Goal: Task Accomplishment & Management: Use online tool/utility

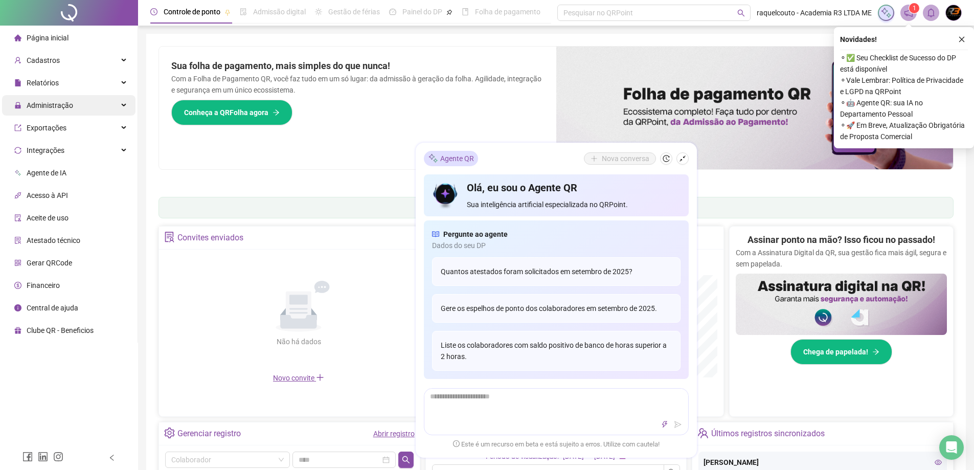
click at [51, 101] on span "Administração" at bounding box center [50, 105] width 47 height 8
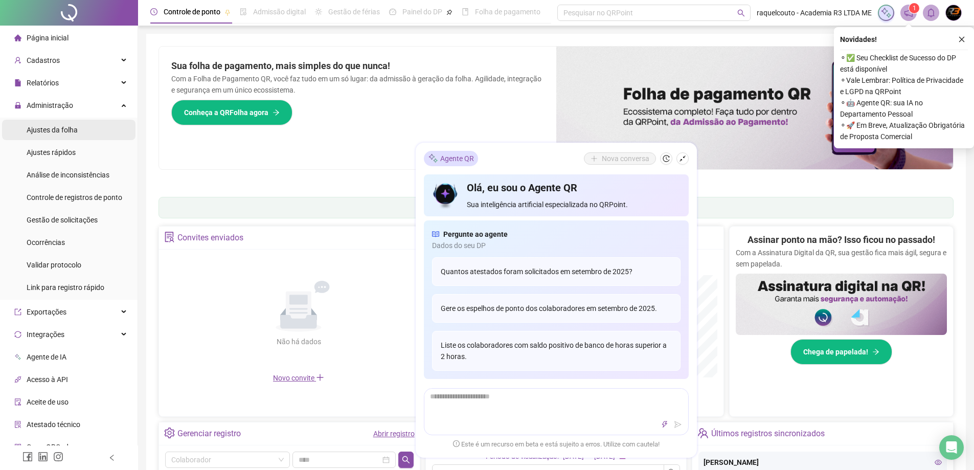
click at [65, 130] on span "Ajustes da folha" at bounding box center [52, 130] width 51 height 8
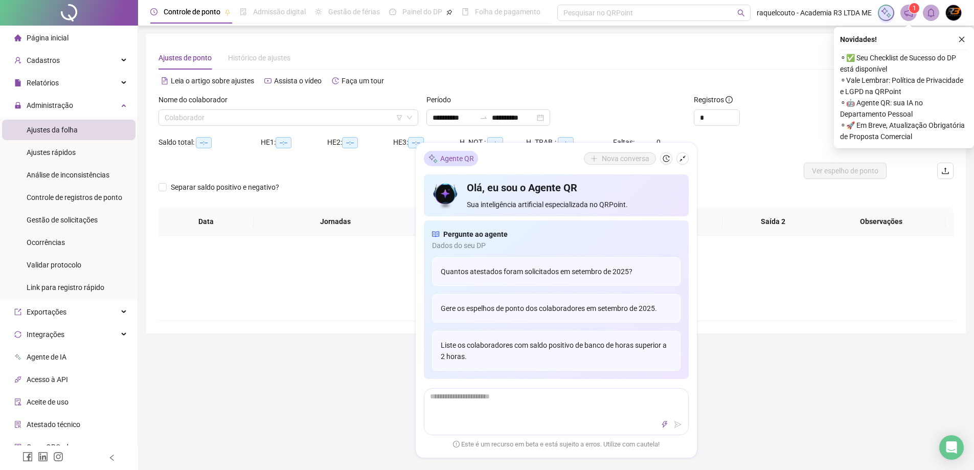
type input "**********"
click at [682, 163] on button "button" at bounding box center [682, 158] width 12 height 12
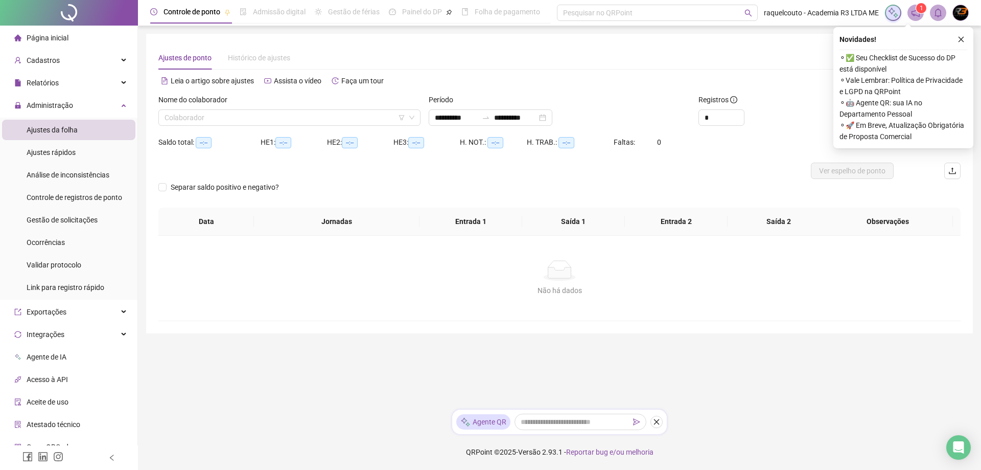
click at [392, 141] on div "HE 2: --:--" at bounding box center [360, 142] width 66 height 12
click at [379, 134] on div "HE 2: --:--" at bounding box center [360, 142] width 66 height 16
click at [371, 123] on input "search" at bounding box center [285, 117] width 241 height 15
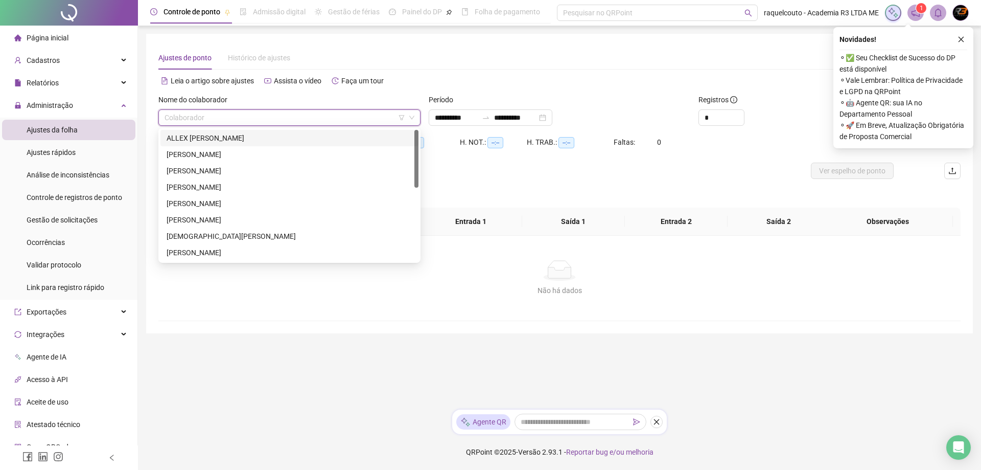
click at [348, 136] on div "ALLEX [PERSON_NAME]" at bounding box center [290, 137] width 246 height 11
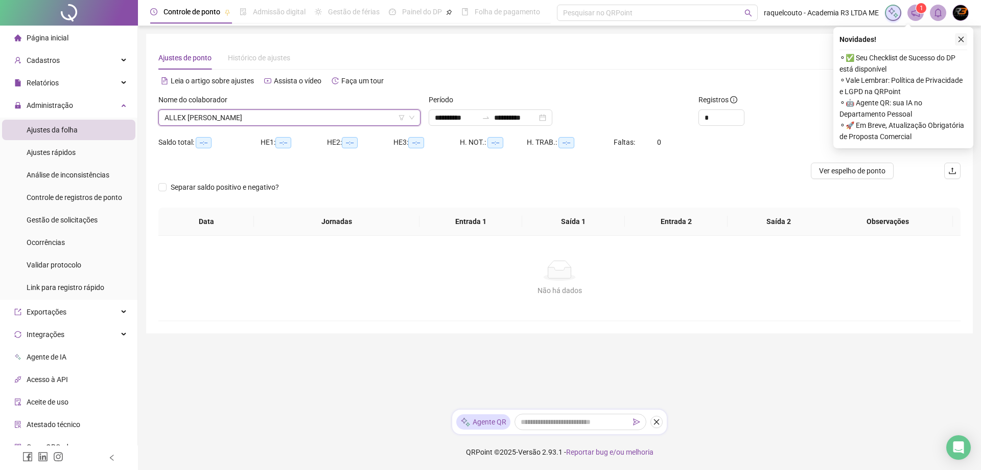
click at [961, 42] on icon "close" at bounding box center [961, 39] width 7 height 7
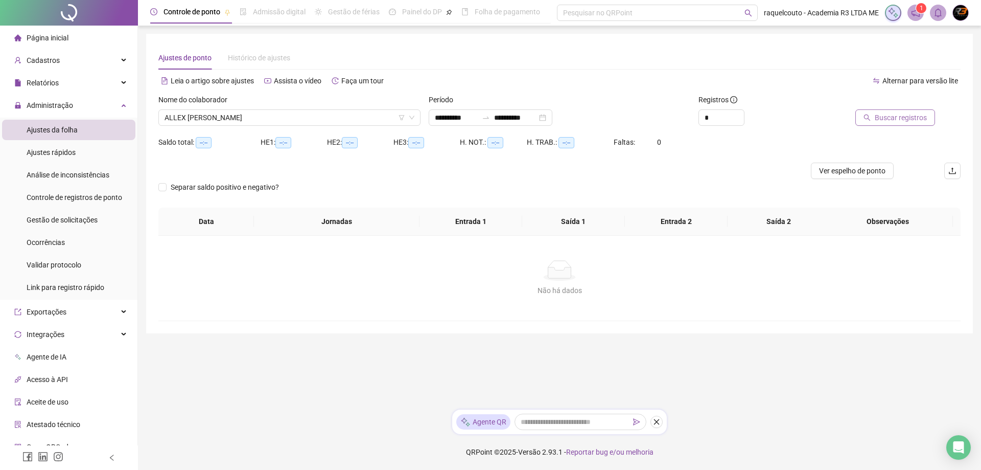
click at [905, 122] on span "Buscar registros" at bounding box center [901, 117] width 52 height 11
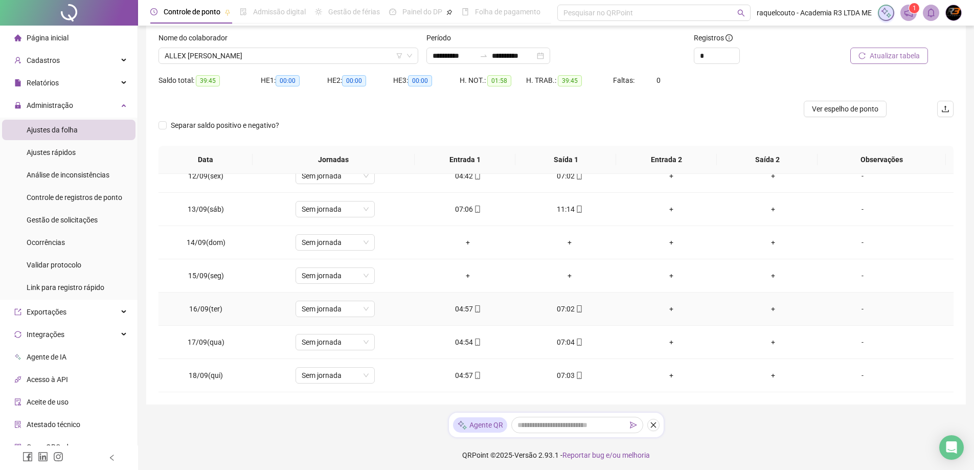
scroll to position [65, 0]
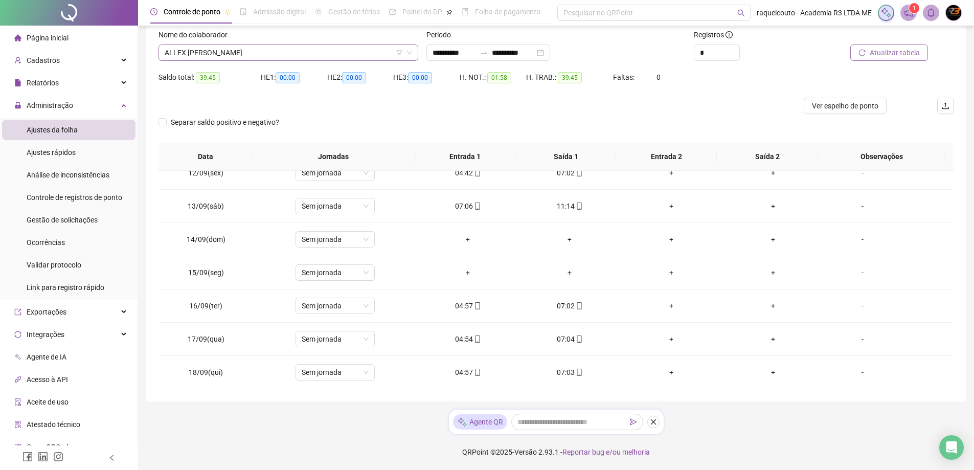
click at [323, 55] on span "ALLEX [PERSON_NAME]" at bounding box center [288, 52] width 247 height 15
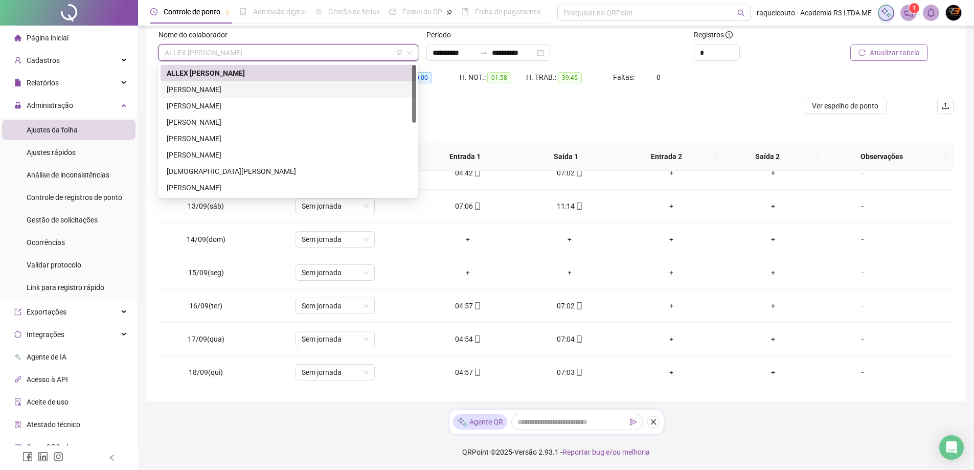
click at [313, 88] on div "[PERSON_NAME]" at bounding box center [288, 89] width 243 height 11
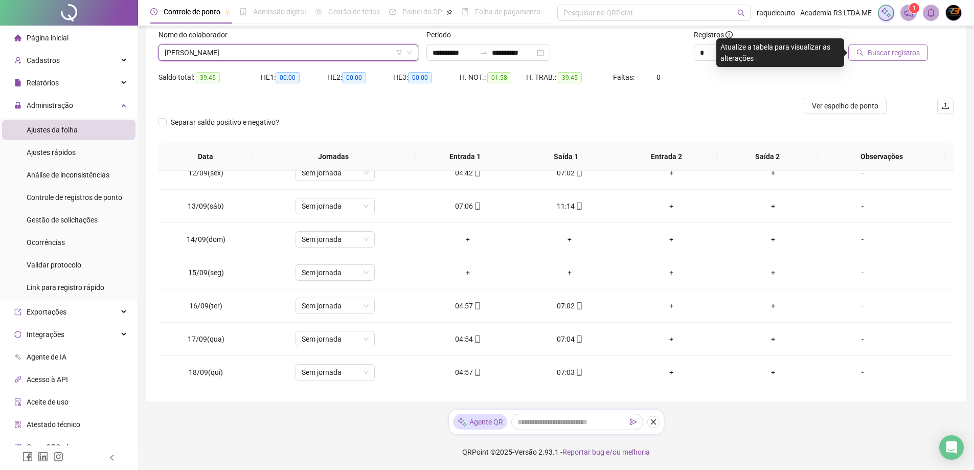
click at [874, 43] on div at bounding box center [878, 36] width 100 height 15
click at [874, 44] on div at bounding box center [878, 36] width 100 height 15
click at [875, 46] on button "Buscar registros" at bounding box center [888, 52] width 80 height 16
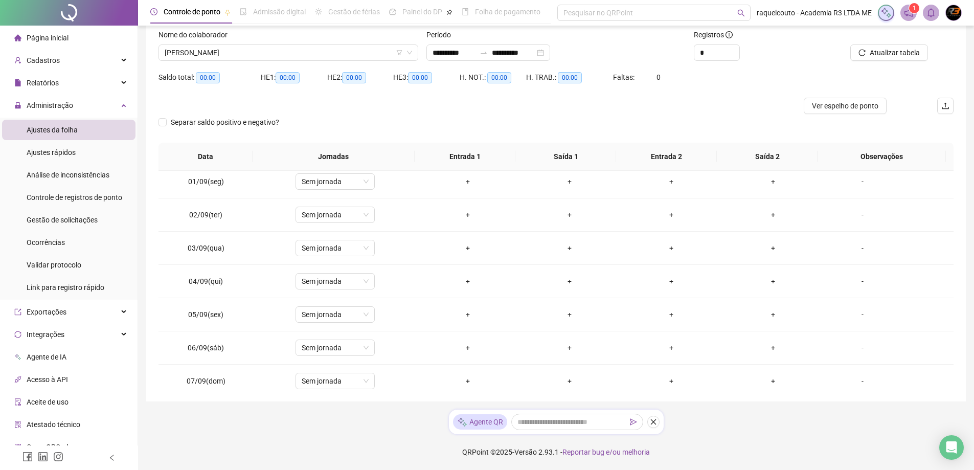
scroll to position [0, 0]
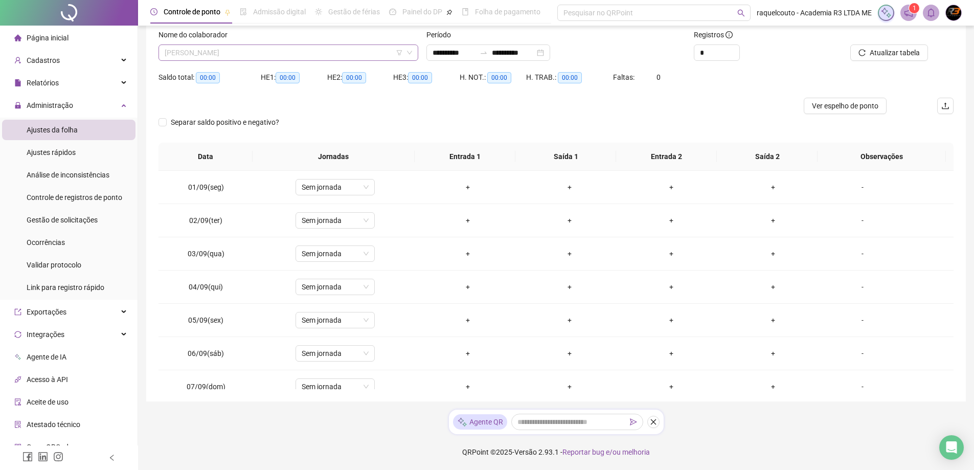
click at [184, 56] on span "[PERSON_NAME]" at bounding box center [288, 52] width 247 height 15
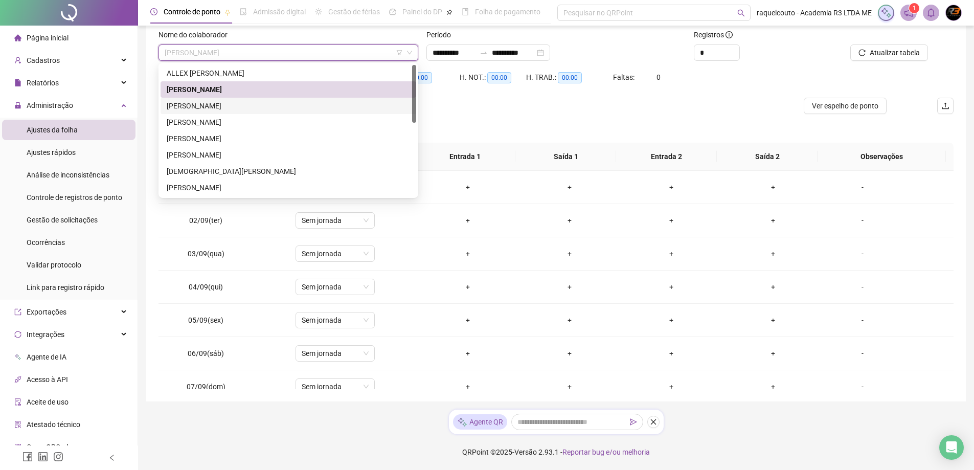
drag, startPoint x: 199, startPoint y: 97, endPoint x: 199, endPoint y: 104, distance: 7.2
click at [199, 104] on div "[PERSON_NAME] [PERSON_NAME] [PERSON_NAME] [PERSON_NAME] [PERSON_NAME]" at bounding box center [289, 147] width 256 height 164
click at [199, 104] on div "[PERSON_NAME]" at bounding box center [288, 105] width 243 height 11
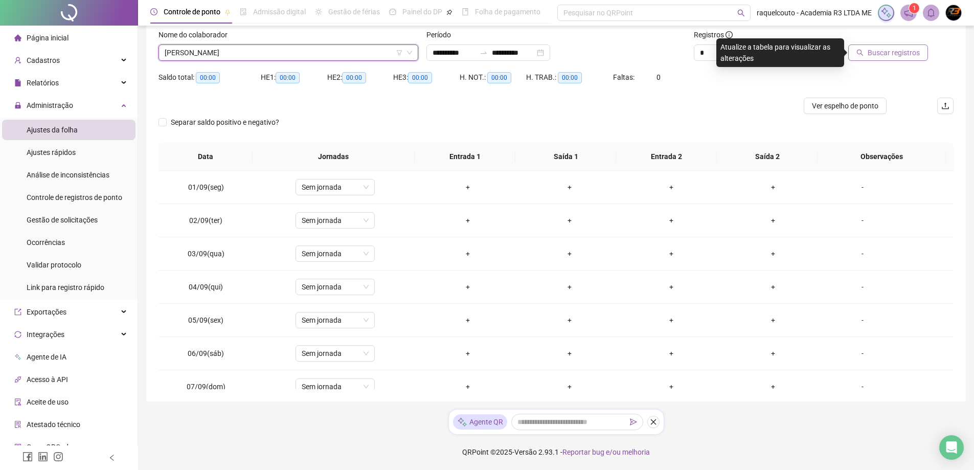
click at [861, 56] on icon "search" at bounding box center [859, 52] width 7 height 7
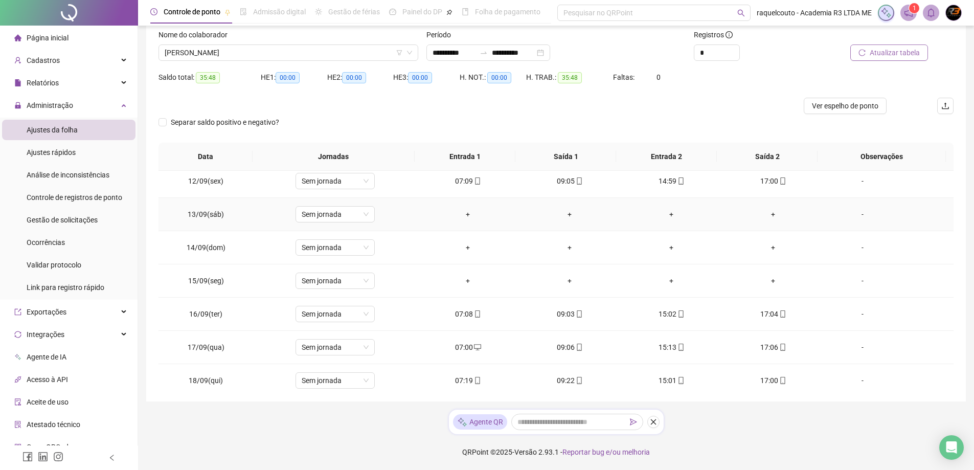
scroll to position [380, 0]
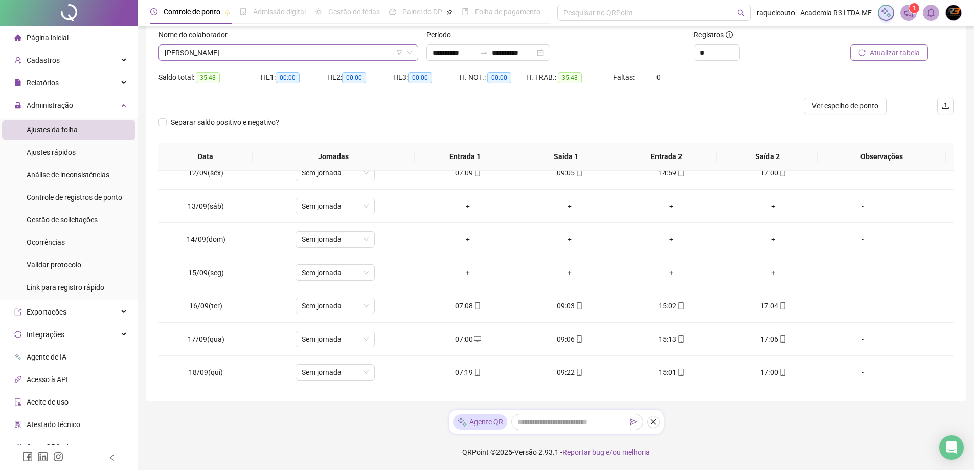
click at [354, 56] on span "[PERSON_NAME]" at bounding box center [288, 52] width 247 height 15
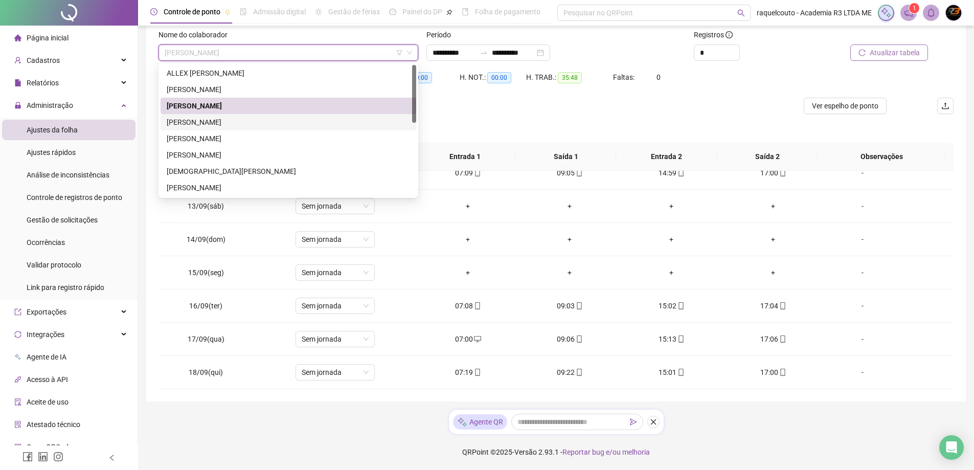
click at [348, 118] on div "[PERSON_NAME]" at bounding box center [288, 122] width 243 height 11
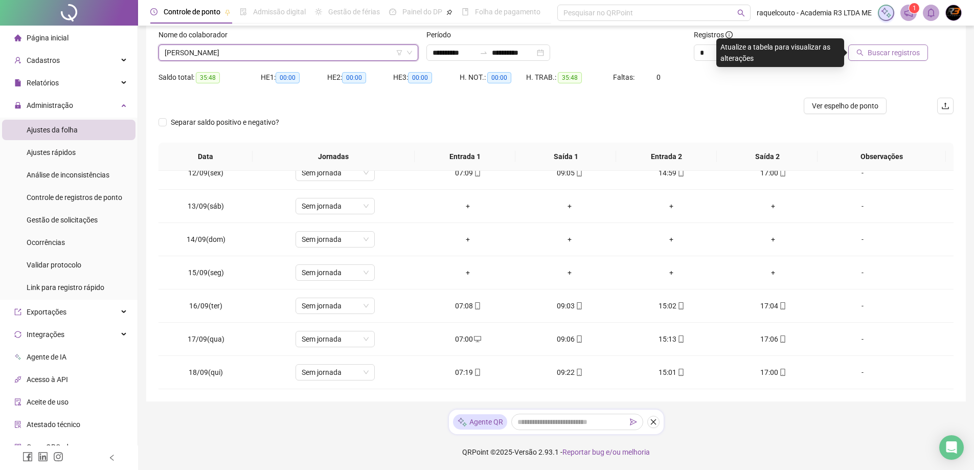
click at [850, 51] on div "Buscar registros" at bounding box center [878, 52] width 100 height 16
click at [857, 52] on button "Buscar registros" at bounding box center [888, 52] width 80 height 16
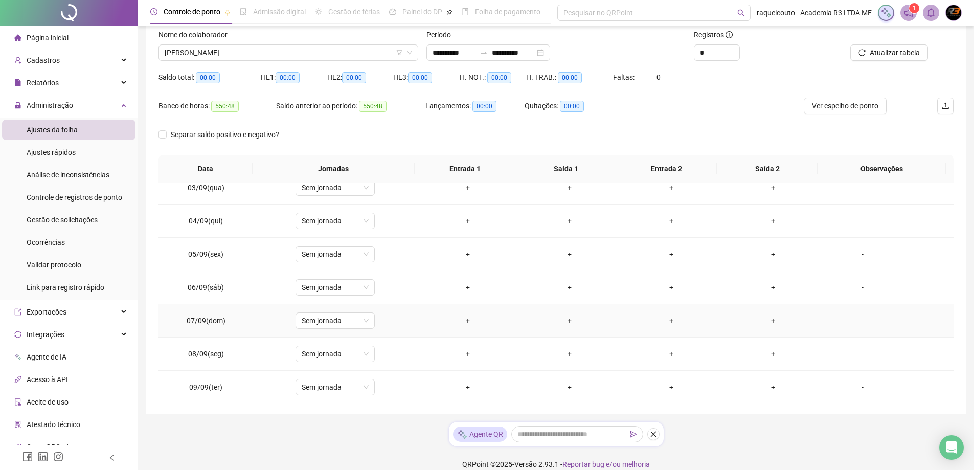
scroll to position [0, 0]
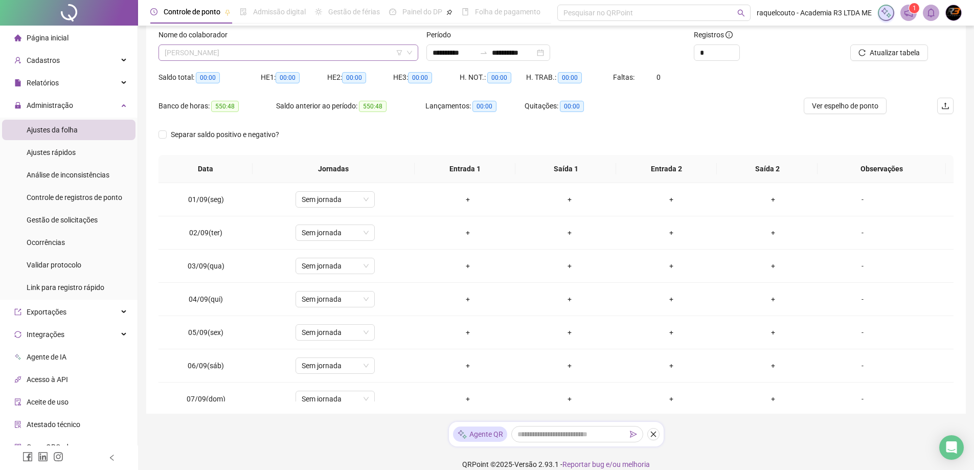
click at [388, 46] on span "[PERSON_NAME]" at bounding box center [288, 52] width 247 height 15
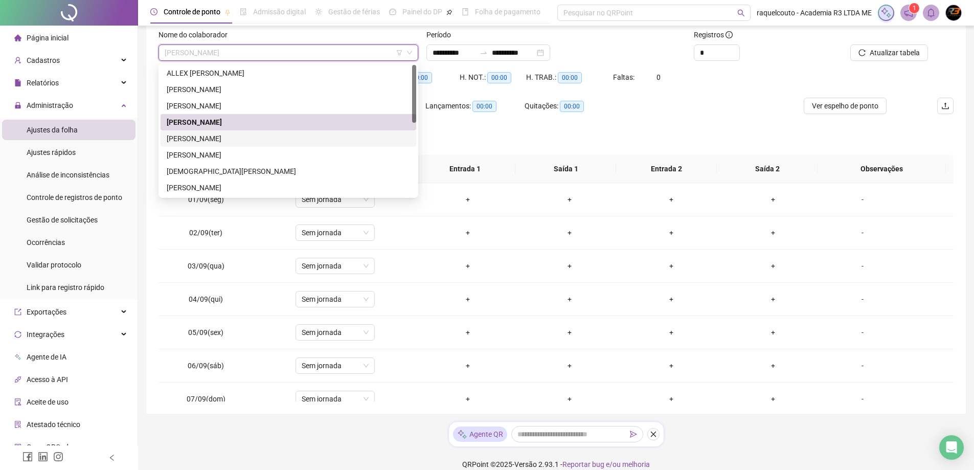
click at [379, 144] on div "[PERSON_NAME]" at bounding box center [289, 138] width 256 height 16
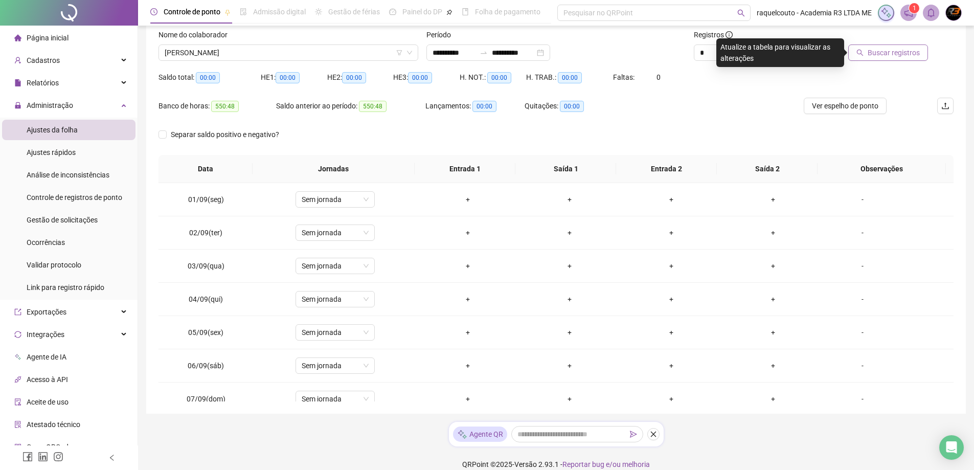
click at [867, 49] on button "Buscar registros" at bounding box center [888, 52] width 80 height 16
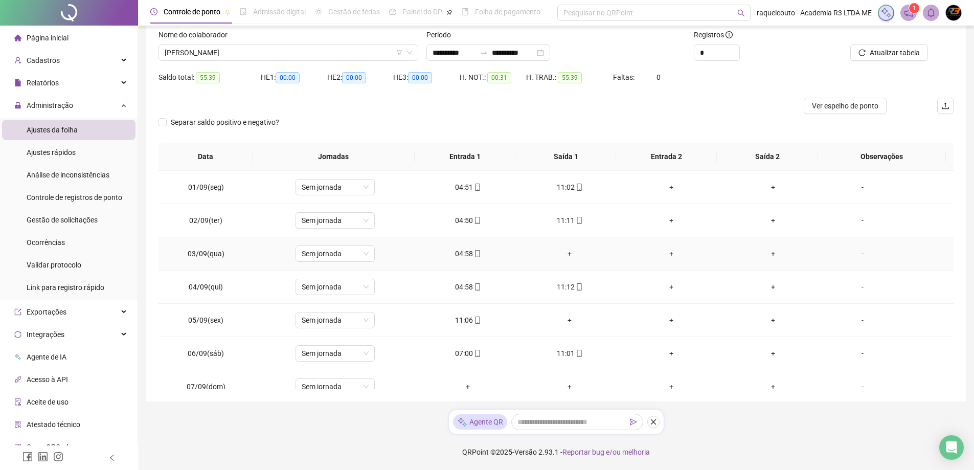
click at [563, 254] on div "+" at bounding box center [569, 253] width 85 height 11
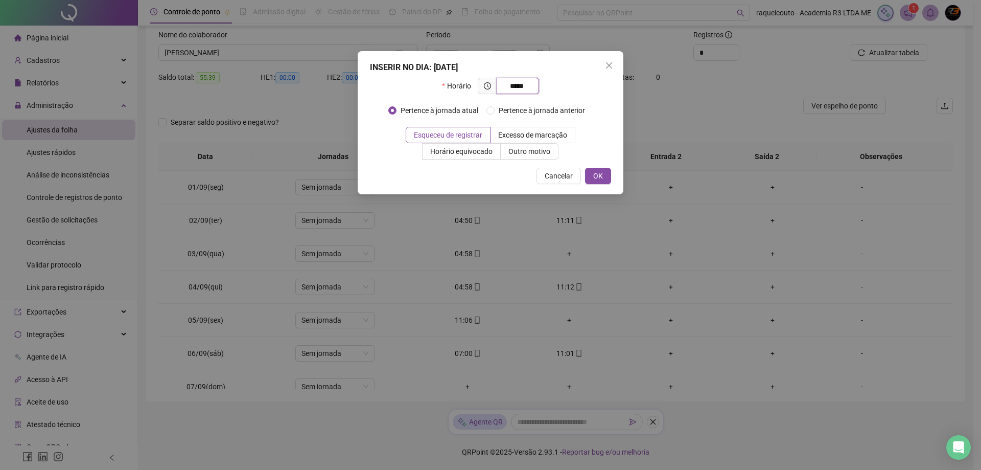
type input "*****"
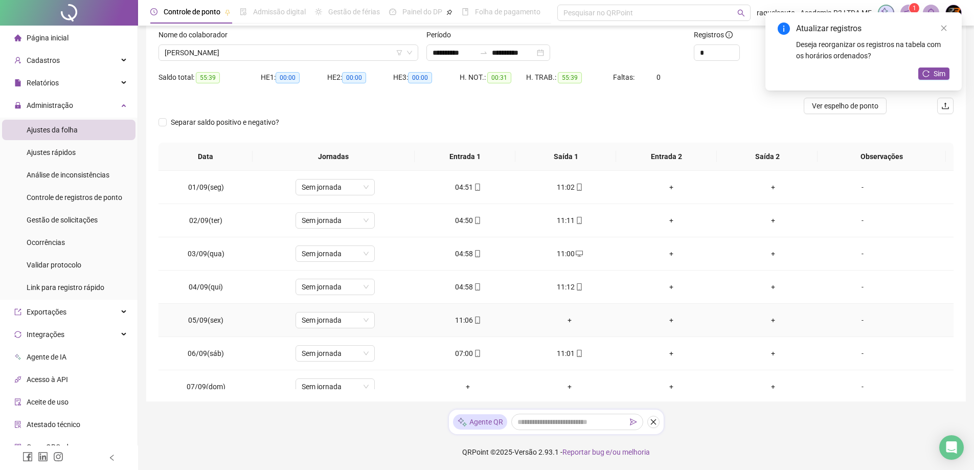
click at [567, 316] on div "+" at bounding box center [569, 319] width 85 height 11
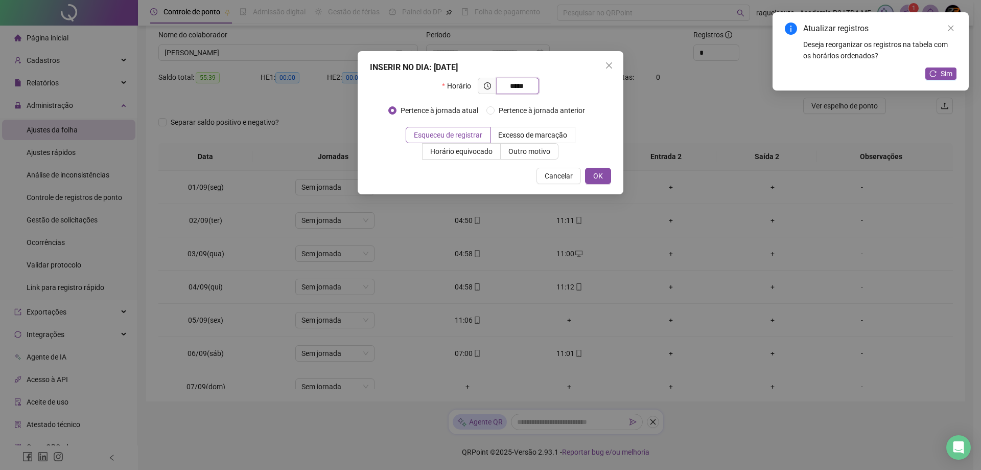
type input "*****"
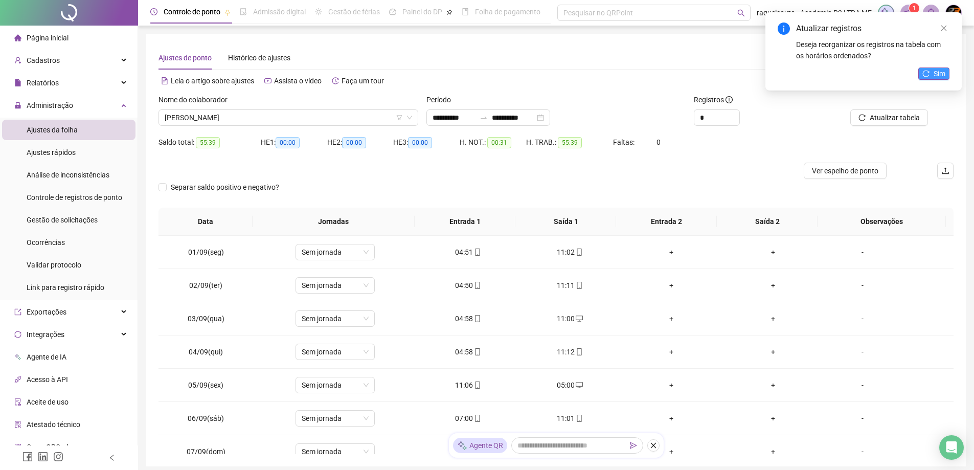
click at [947, 77] on button "Sim" at bounding box center [933, 73] width 31 height 12
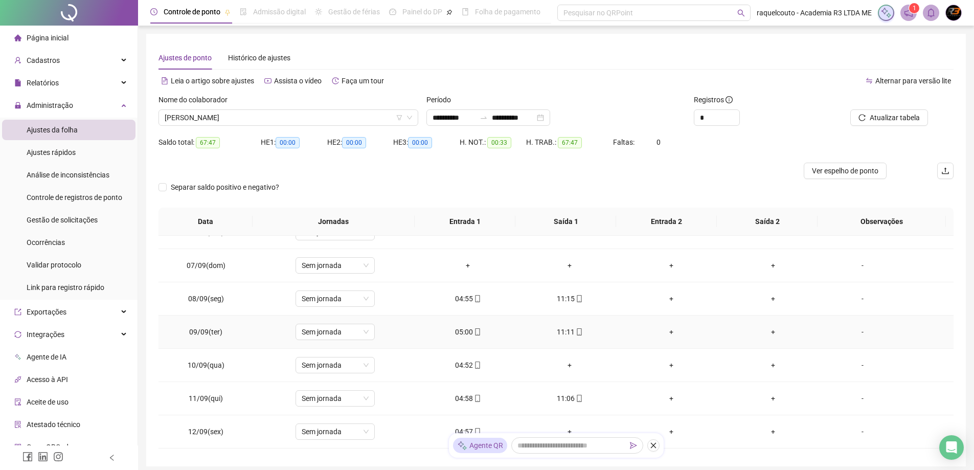
scroll to position [204, 0]
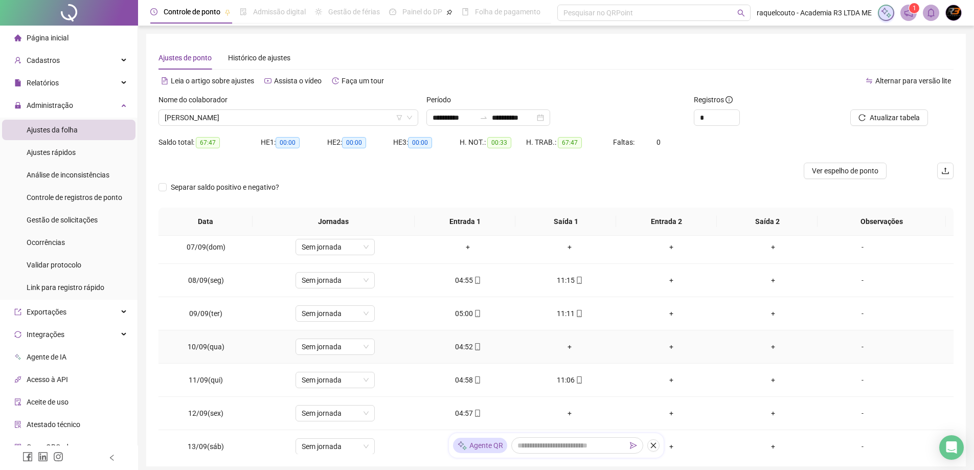
click at [553, 349] on div "+" at bounding box center [569, 346] width 85 height 11
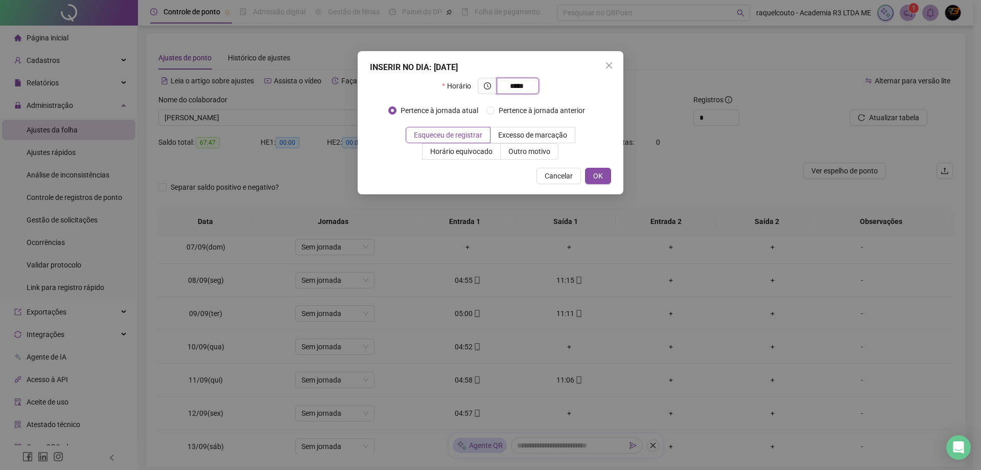
type input "*****"
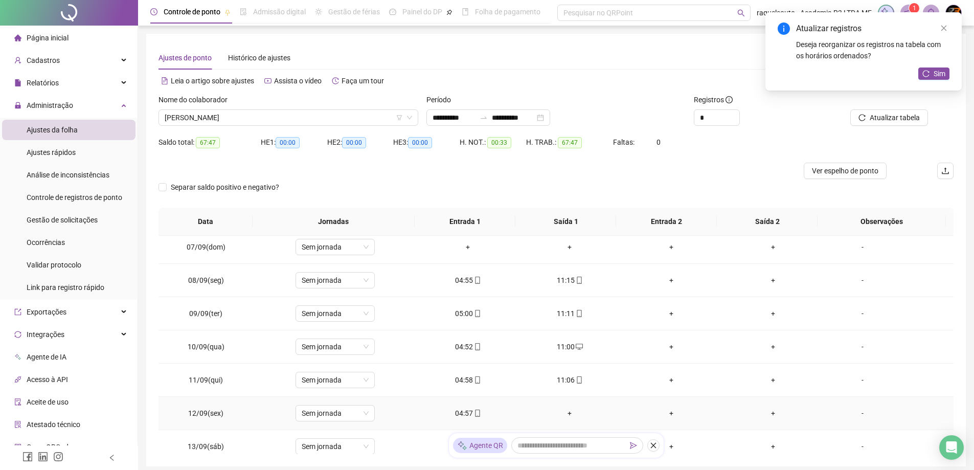
click at [563, 411] on div "+" at bounding box center [569, 412] width 85 height 11
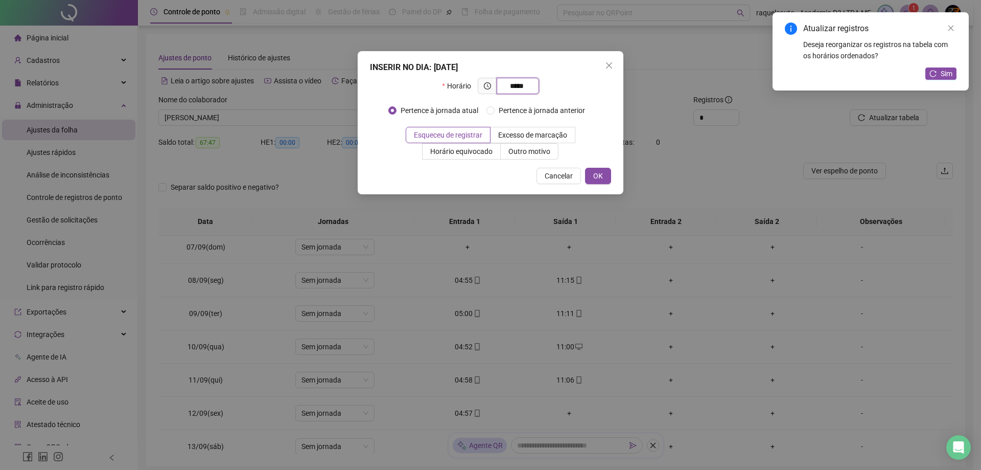
type input "*****"
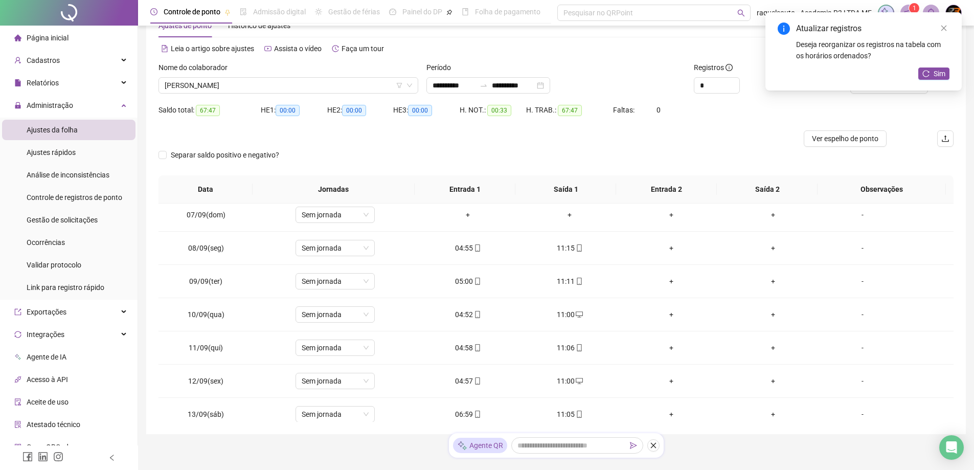
scroll to position [65, 0]
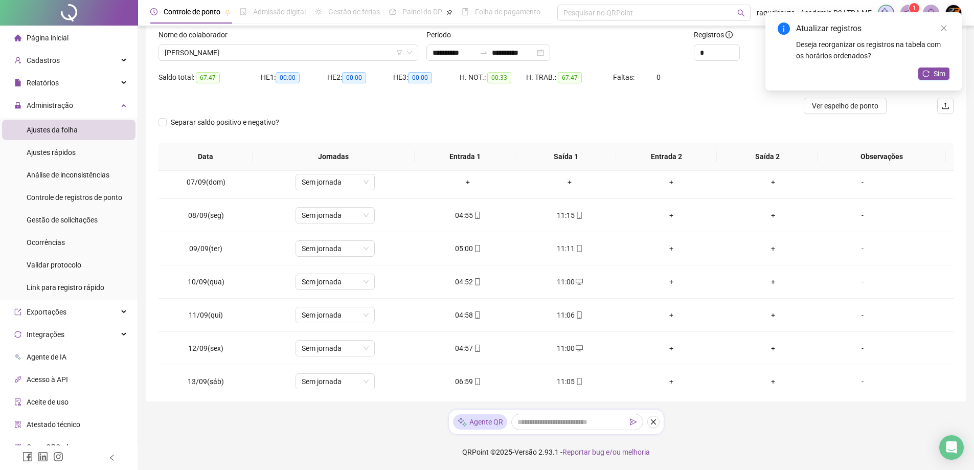
click at [278, 63] on div "Nome do colaborador [PERSON_NAME]" at bounding box center [288, 49] width 268 height 40
click at [278, 57] on span "[PERSON_NAME]" at bounding box center [288, 52] width 247 height 15
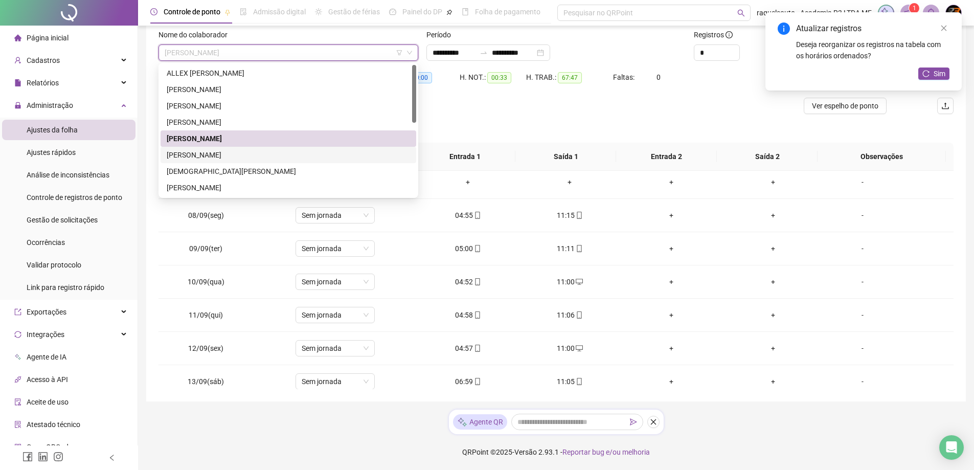
click at [268, 153] on div "[PERSON_NAME]" at bounding box center [288, 154] width 243 height 11
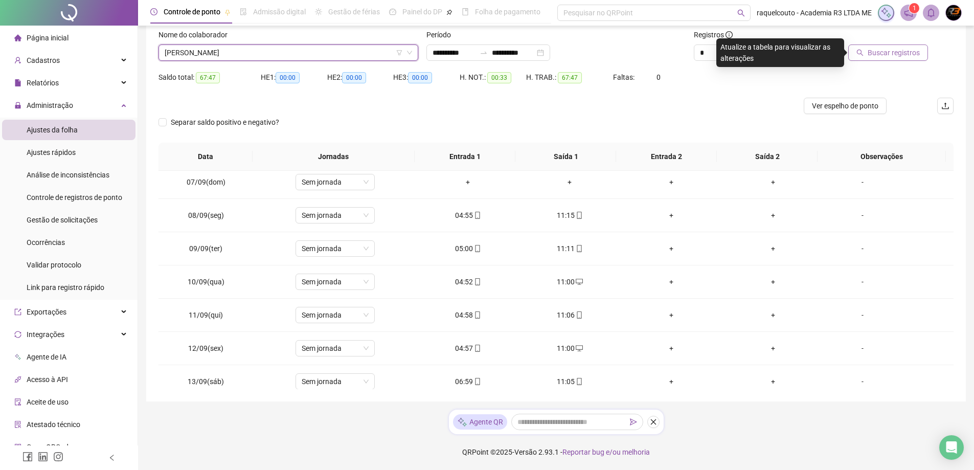
click at [912, 59] on button "Buscar registros" at bounding box center [888, 52] width 80 height 16
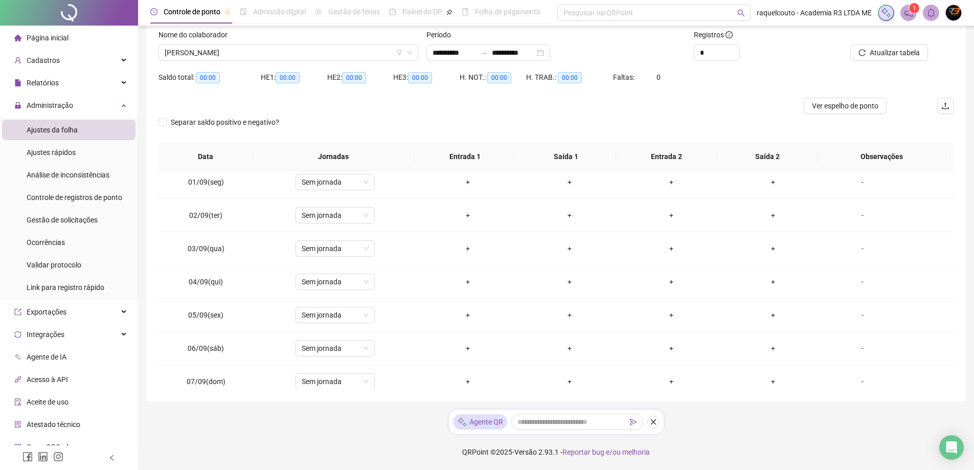
scroll to position [0, 0]
click at [362, 50] on span "[PERSON_NAME]" at bounding box center [288, 52] width 247 height 15
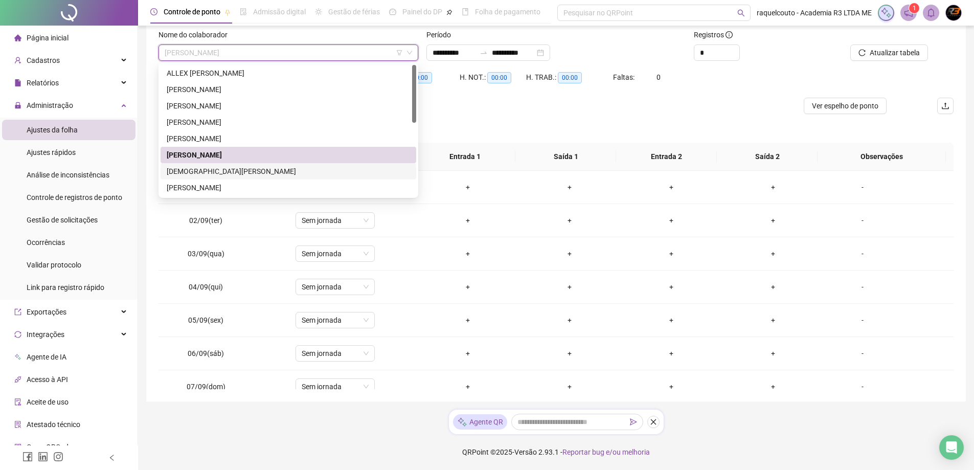
click at [357, 171] on div "[DEMOGRAPHIC_DATA][PERSON_NAME]" at bounding box center [288, 171] width 243 height 11
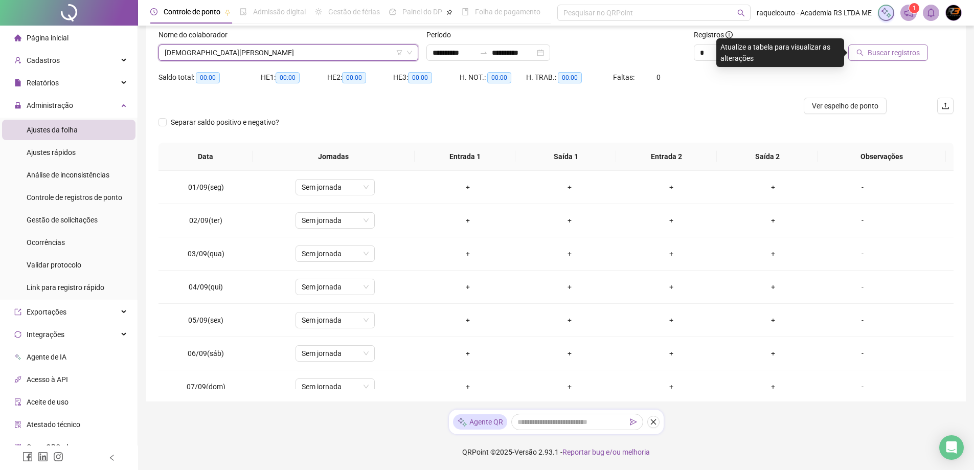
click at [868, 49] on button "Buscar registros" at bounding box center [888, 52] width 80 height 16
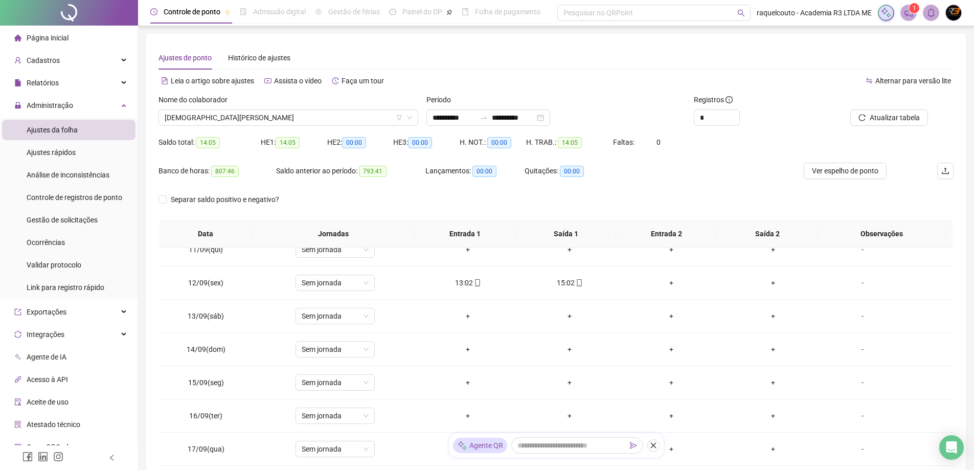
scroll to position [380, 0]
click at [338, 117] on span "[DEMOGRAPHIC_DATA][PERSON_NAME]" at bounding box center [288, 117] width 247 height 15
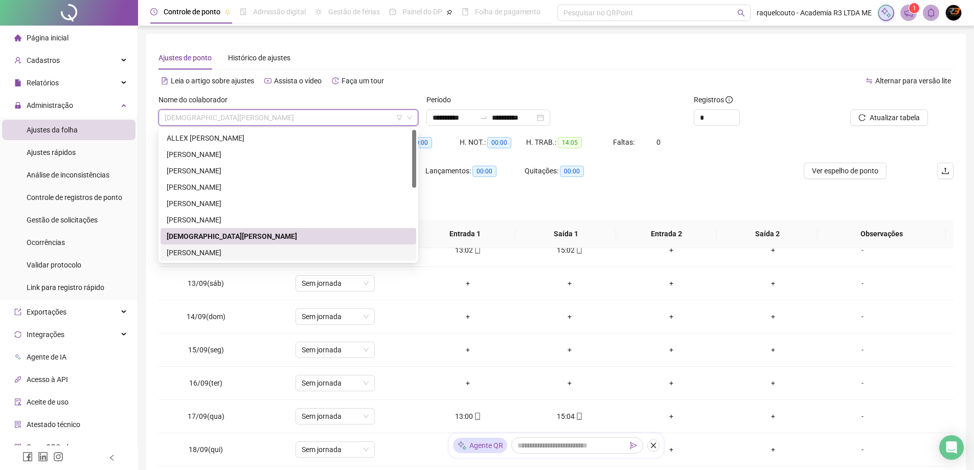
click at [353, 248] on div "[PERSON_NAME]" at bounding box center [288, 252] width 243 height 11
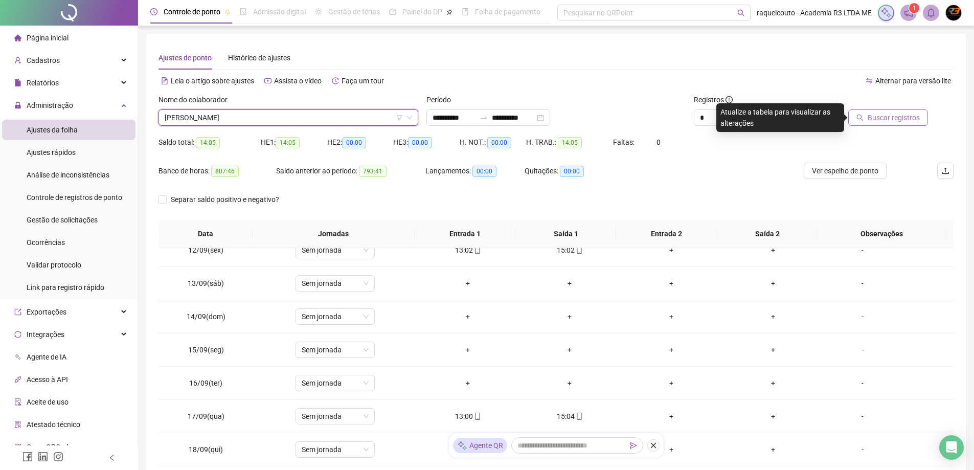
click at [892, 110] on button "Buscar registros" at bounding box center [888, 117] width 80 height 16
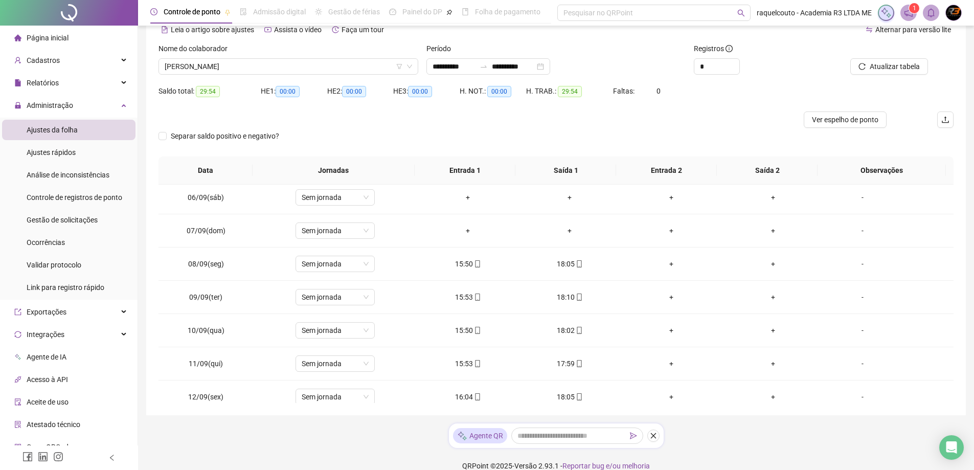
scroll to position [204, 0]
click at [282, 59] on span "[PERSON_NAME]" at bounding box center [288, 66] width 247 height 15
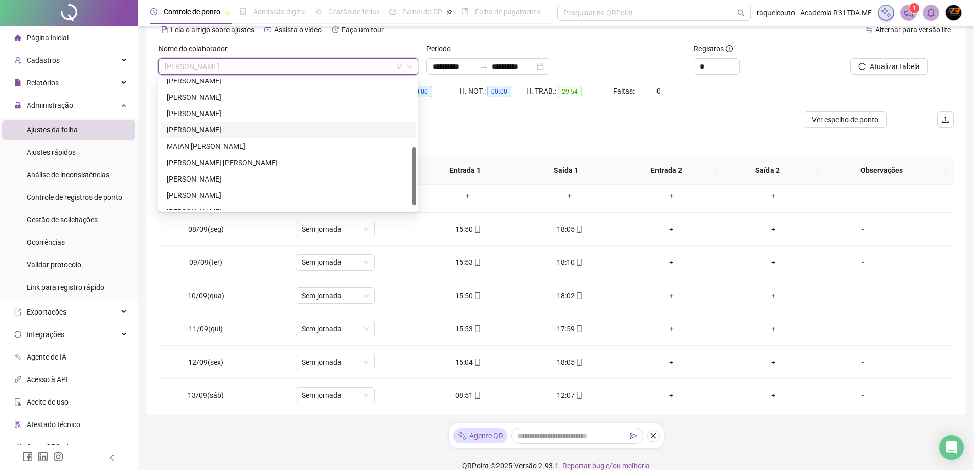
scroll to position [102, 0]
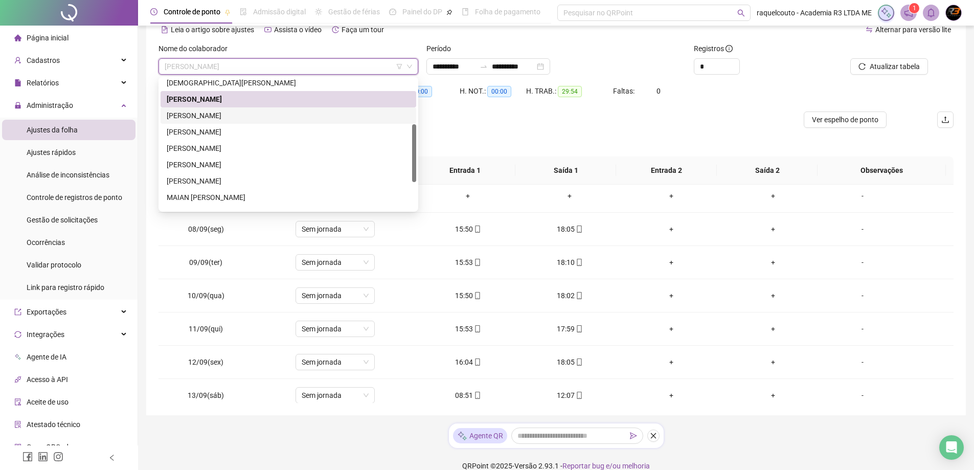
click at [274, 119] on div "[PERSON_NAME]" at bounding box center [288, 115] width 243 height 11
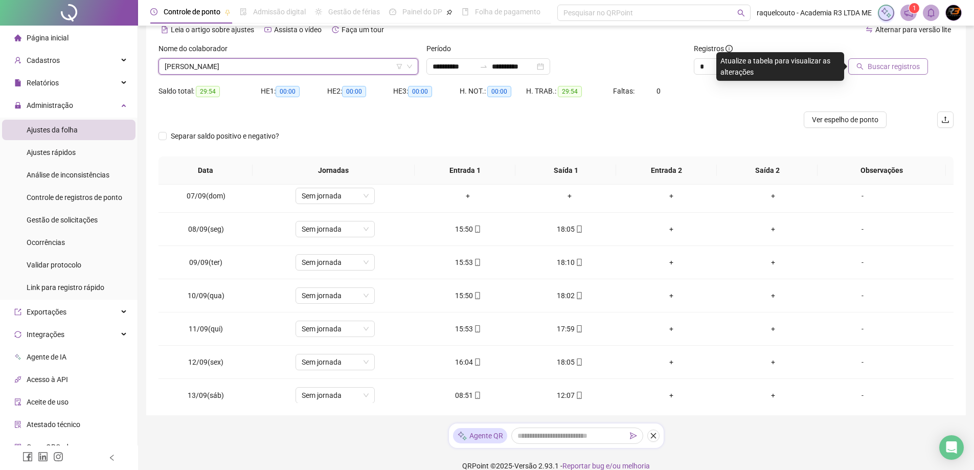
click at [905, 59] on button "Buscar registros" at bounding box center [888, 66] width 80 height 16
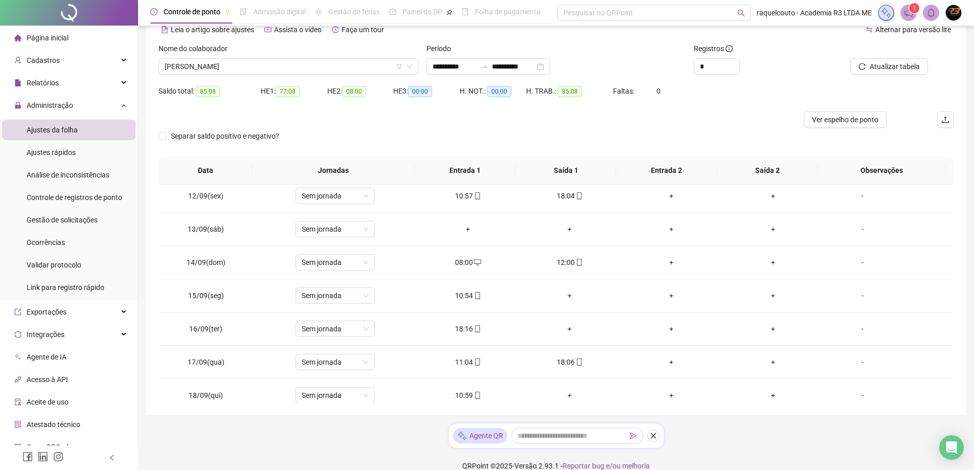
scroll to position [380, 0]
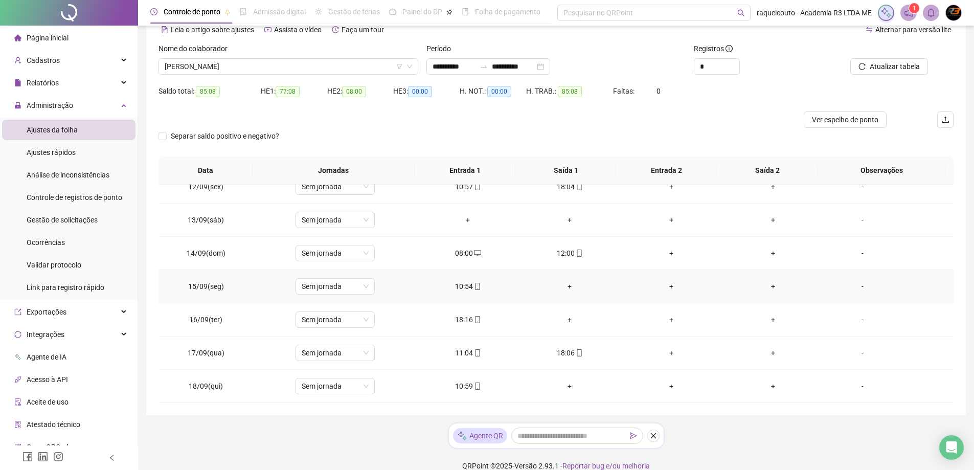
click at [569, 289] on div "+" at bounding box center [569, 286] width 85 height 11
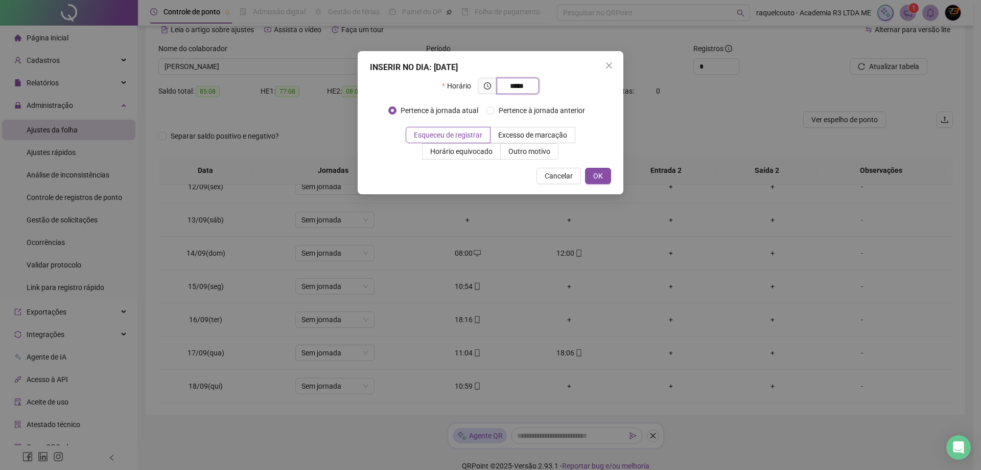
type input "*****"
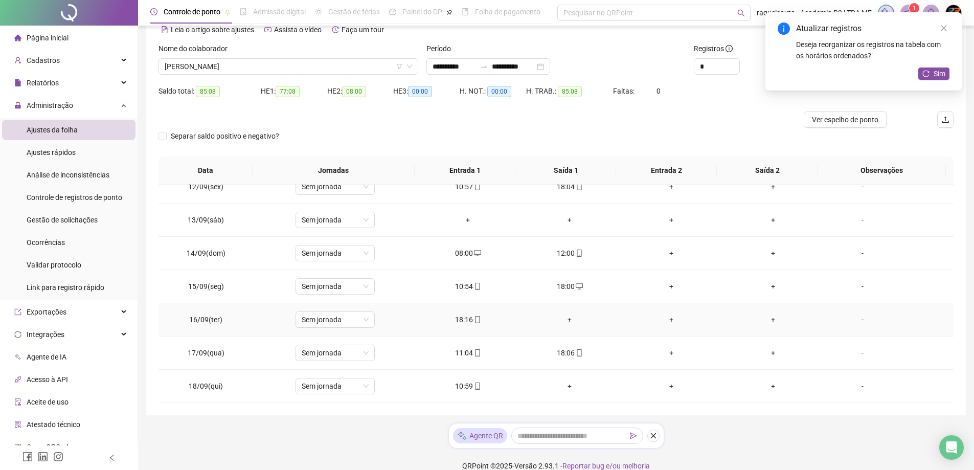
click at [563, 328] on td "+" at bounding box center [570, 319] width 102 height 33
click at [563, 326] on td "+" at bounding box center [570, 319] width 102 height 33
click at [569, 318] on div "+" at bounding box center [569, 319] width 85 height 11
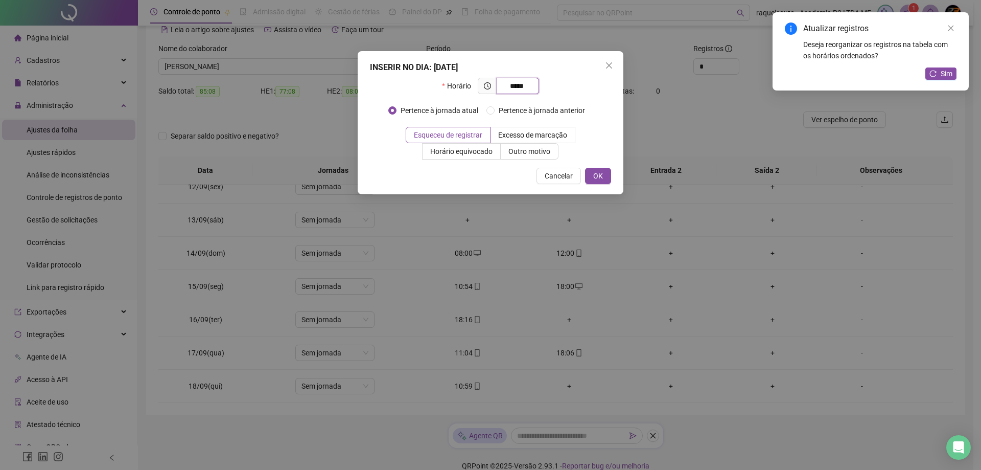
type input "*****"
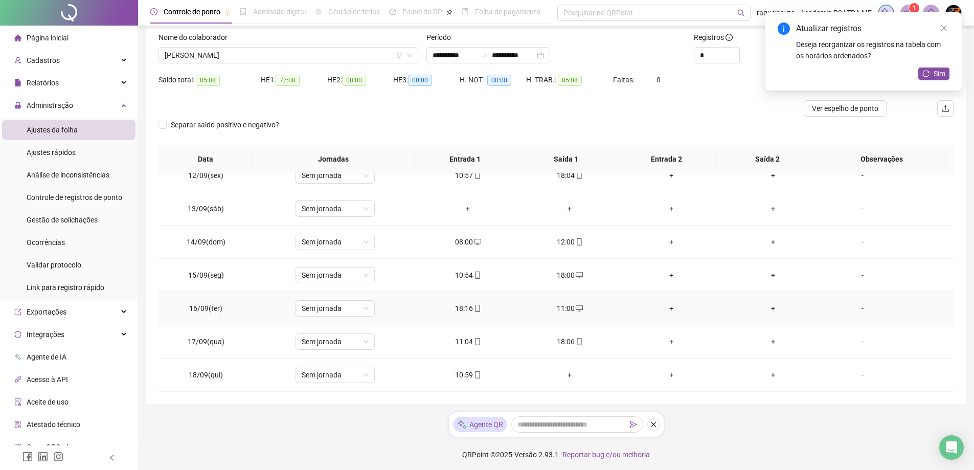
scroll to position [65, 0]
click at [568, 369] on div "+" at bounding box center [569, 372] width 85 height 11
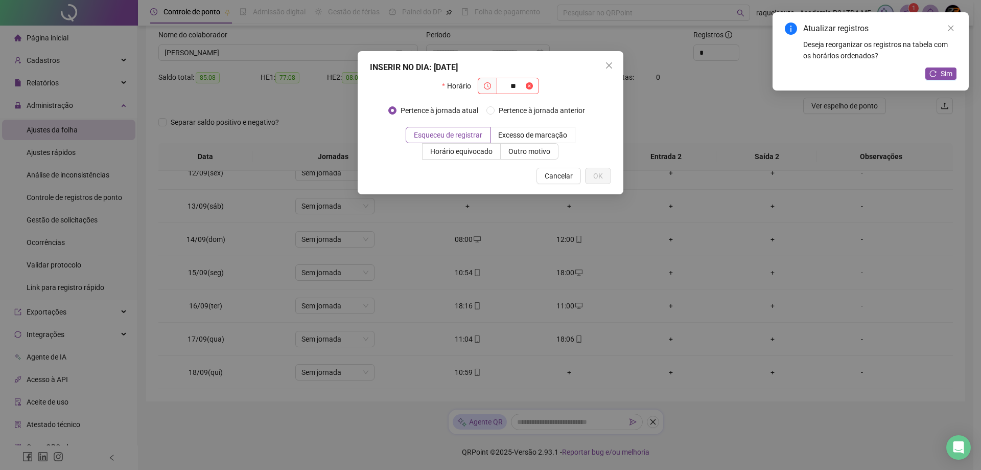
type input "*"
type input "*****"
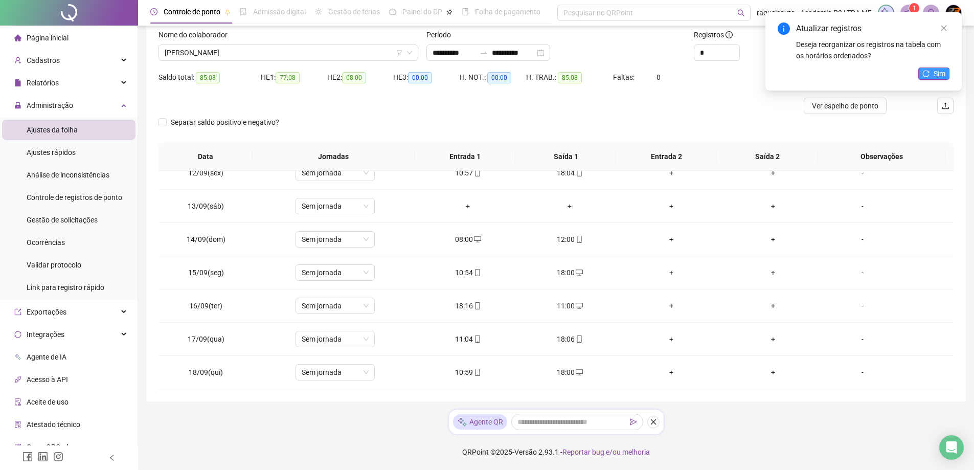
click at [931, 74] on button "Sim" at bounding box center [933, 73] width 31 height 12
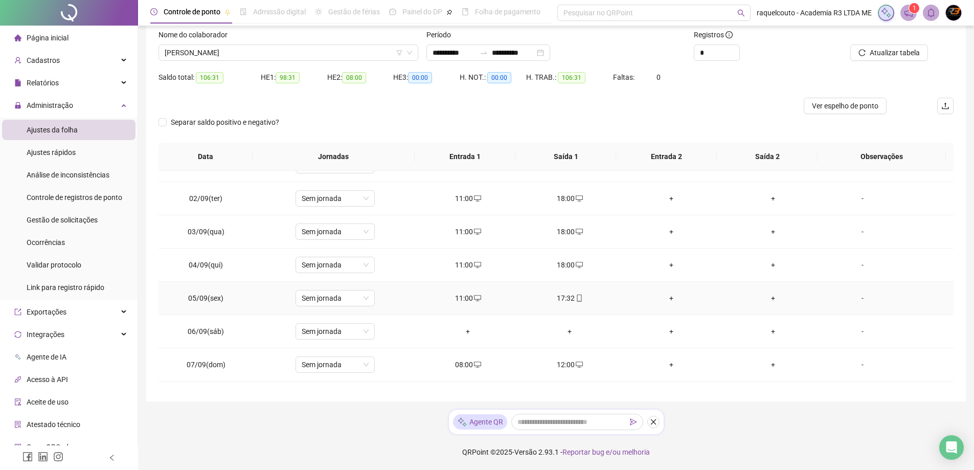
scroll to position [0, 0]
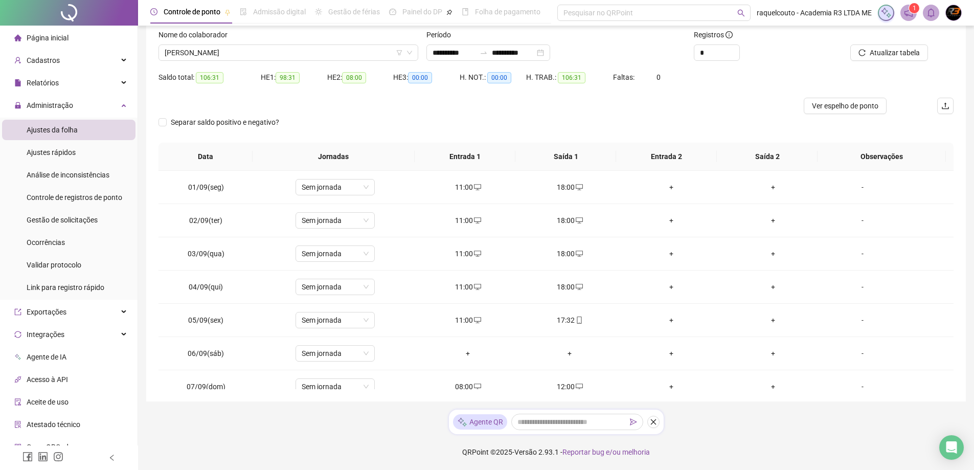
click at [339, 61] on div "Nome do colaborador [PERSON_NAME]" at bounding box center [288, 49] width 268 height 40
click at [332, 54] on span "[PERSON_NAME]" at bounding box center [288, 52] width 247 height 15
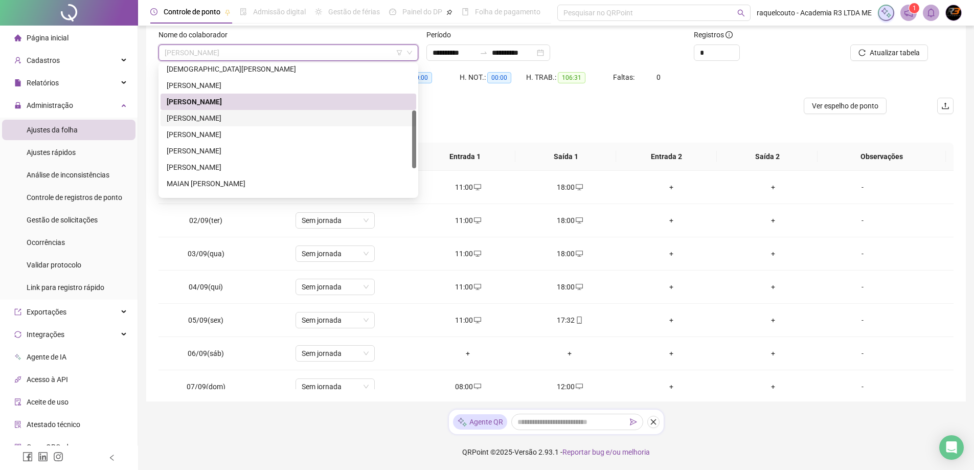
click at [333, 122] on div "[PERSON_NAME]" at bounding box center [288, 117] width 243 height 11
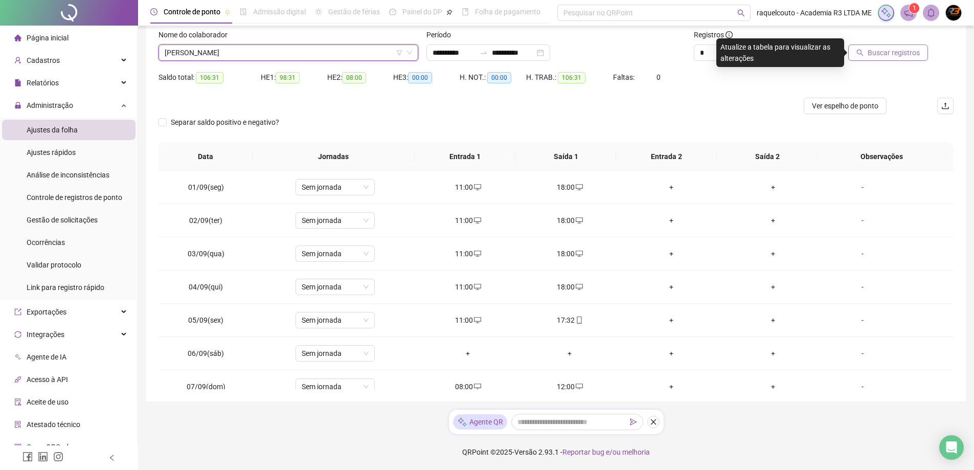
click at [882, 46] on button "Buscar registros" at bounding box center [888, 52] width 80 height 16
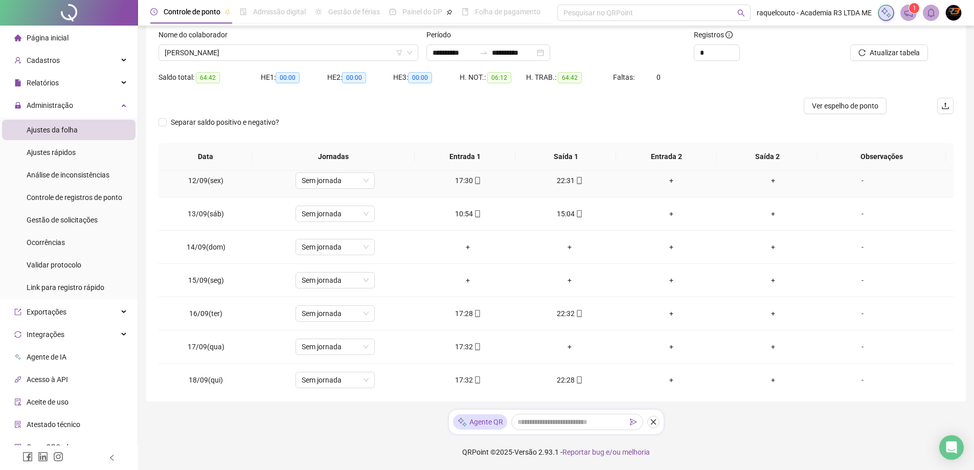
scroll to position [380, 0]
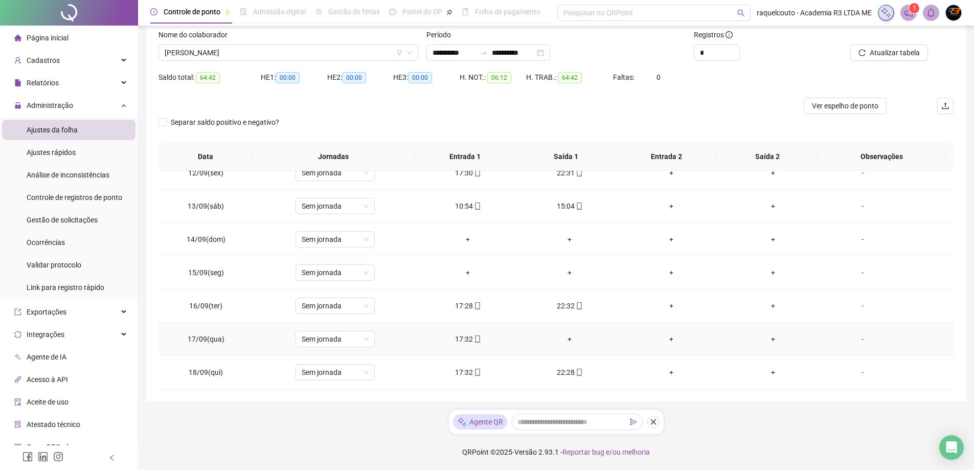
click at [566, 340] on div "+" at bounding box center [569, 338] width 85 height 11
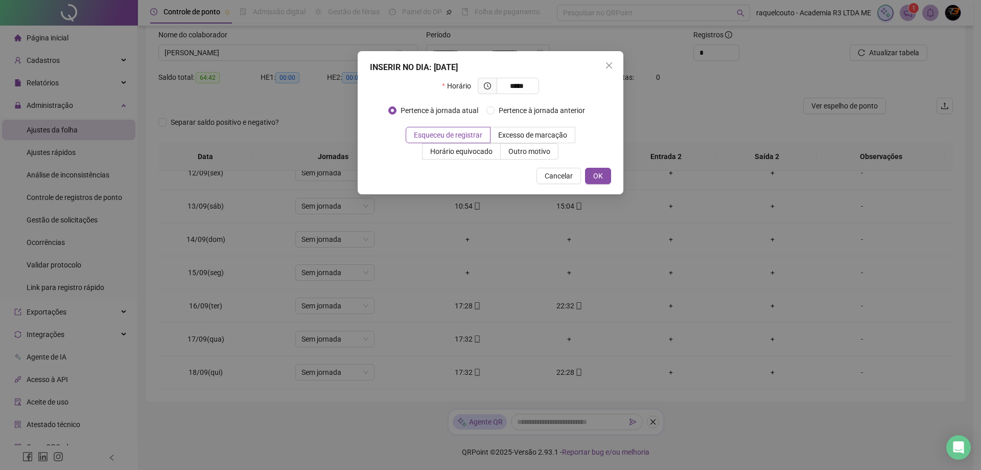
type input "*****"
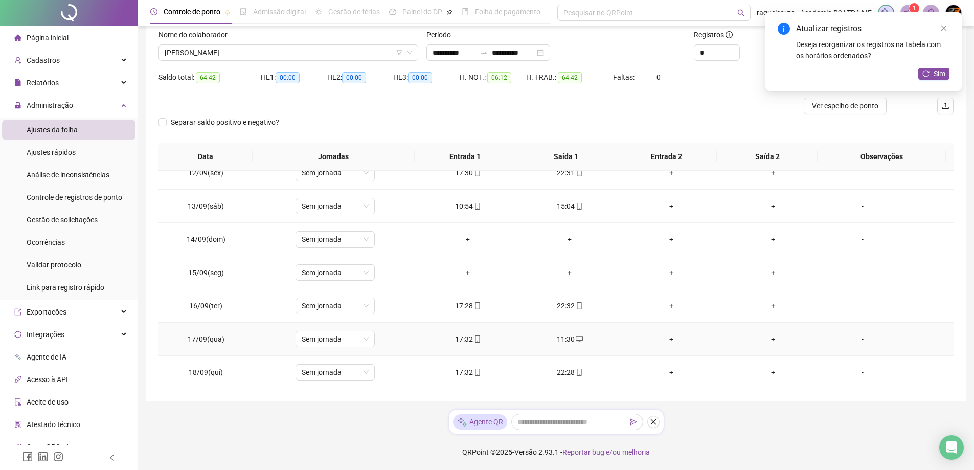
click at [566, 340] on div "11:30" at bounding box center [569, 338] width 85 height 11
type input "**********"
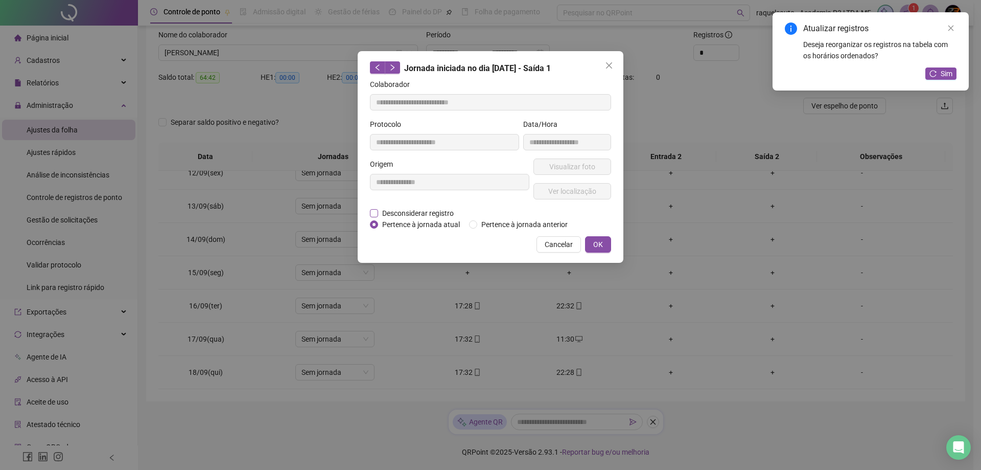
click at [440, 214] on span "Desconsiderar registro" at bounding box center [418, 213] width 80 height 11
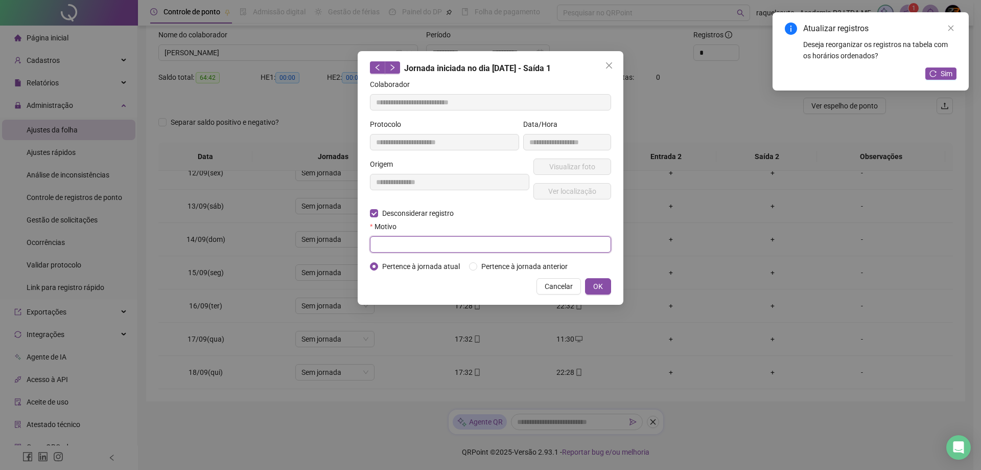
click at [409, 237] on input "text" at bounding box center [490, 244] width 241 height 16
type input "****"
click at [599, 283] on span "OK" at bounding box center [598, 286] width 10 height 11
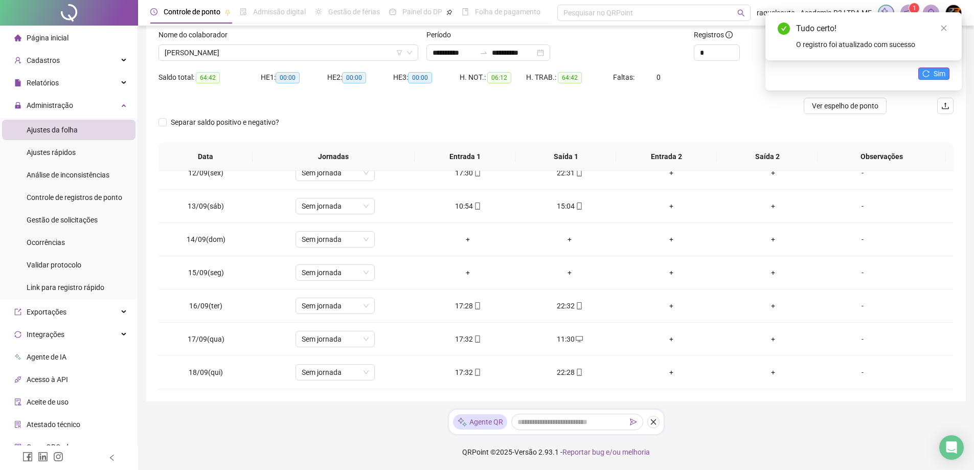
click at [921, 76] on button "Sim" at bounding box center [933, 73] width 31 height 12
click at [571, 338] on div "+" at bounding box center [569, 338] width 85 height 11
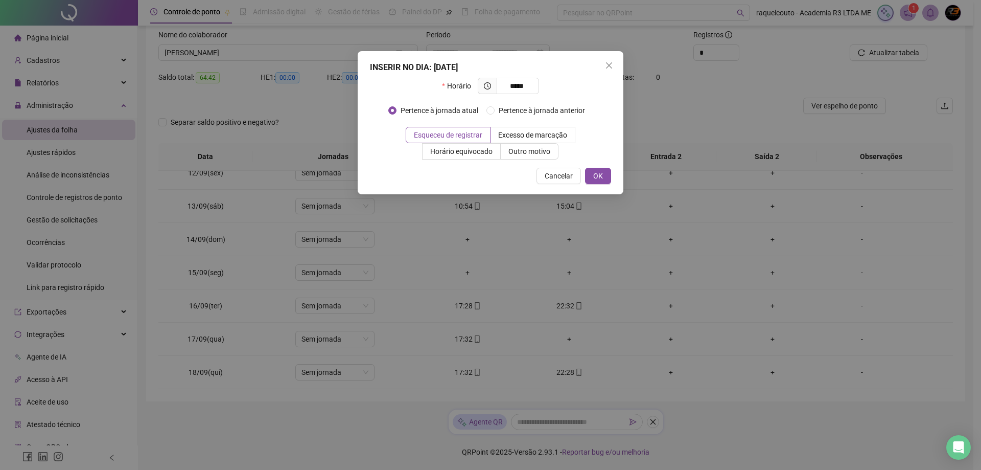
type input "*****"
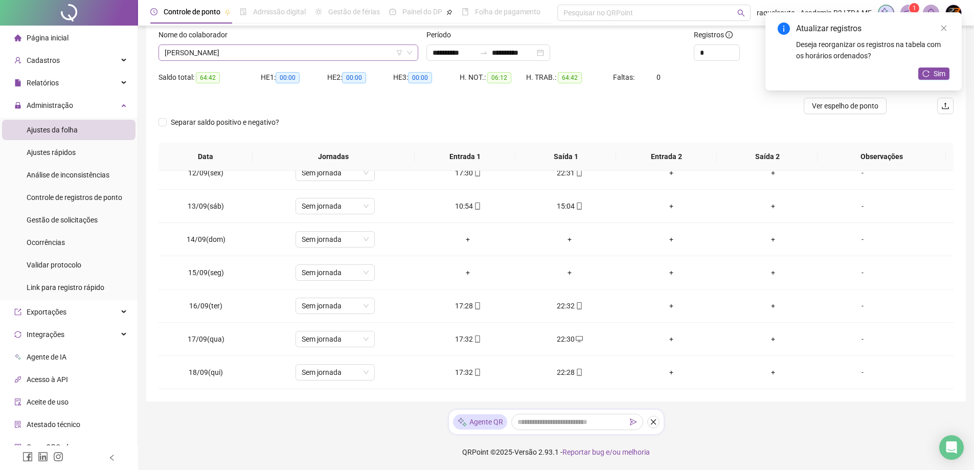
drag, startPoint x: 327, startPoint y: 61, endPoint x: 317, endPoint y: 55, distance: 11.5
click at [325, 61] on div "Nome do colaborador [PERSON_NAME]" at bounding box center [288, 49] width 268 height 40
click at [317, 55] on span "[PERSON_NAME]" at bounding box center [288, 52] width 247 height 15
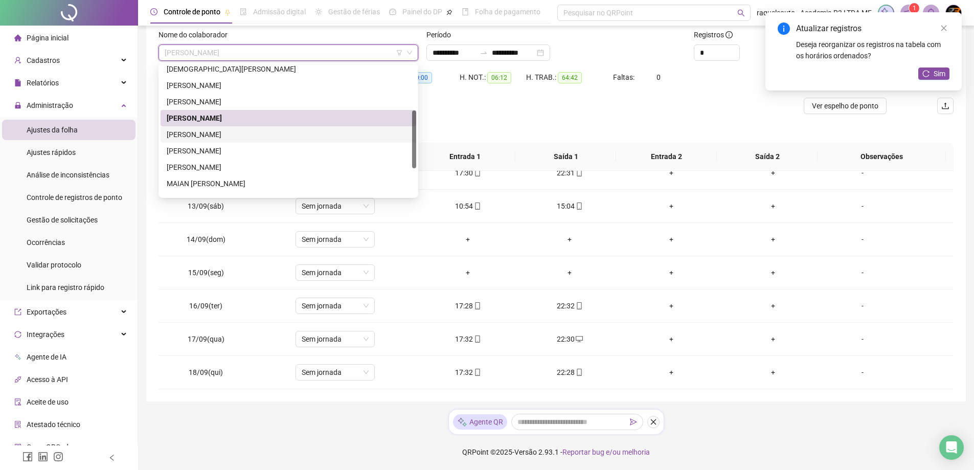
click at [332, 134] on div "[PERSON_NAME]" at bounding box center [288, 134] width 243 height 11
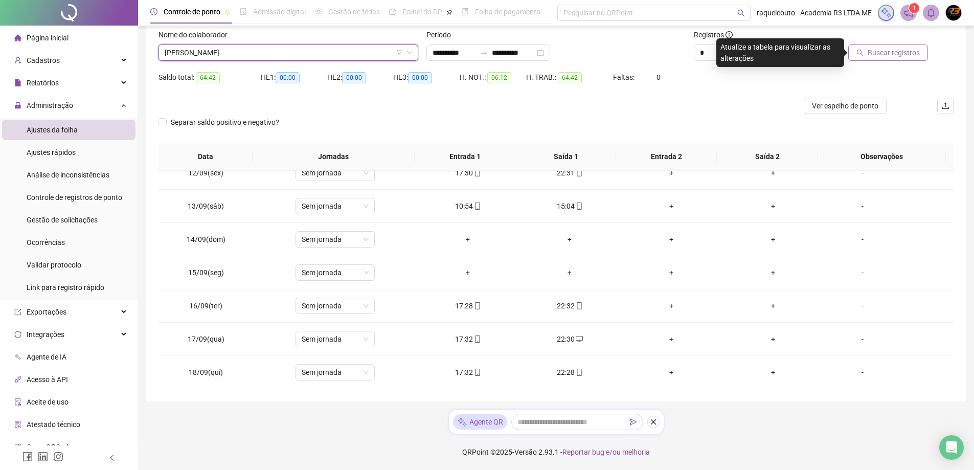
click at [891, 50] on span "Buscar registros" at bounding box center [893, 52] width 52 height 11
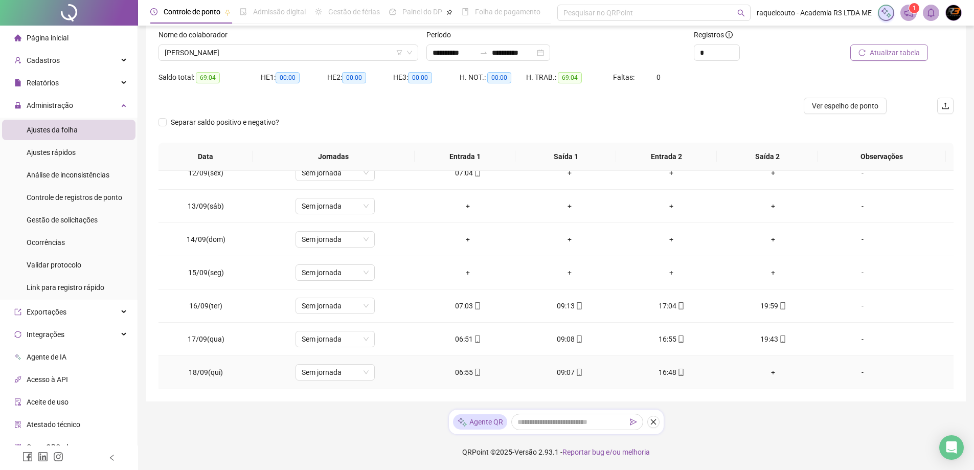
click at [762, 371] on div "+" at bounding box center [772, 372] width 85 height 11
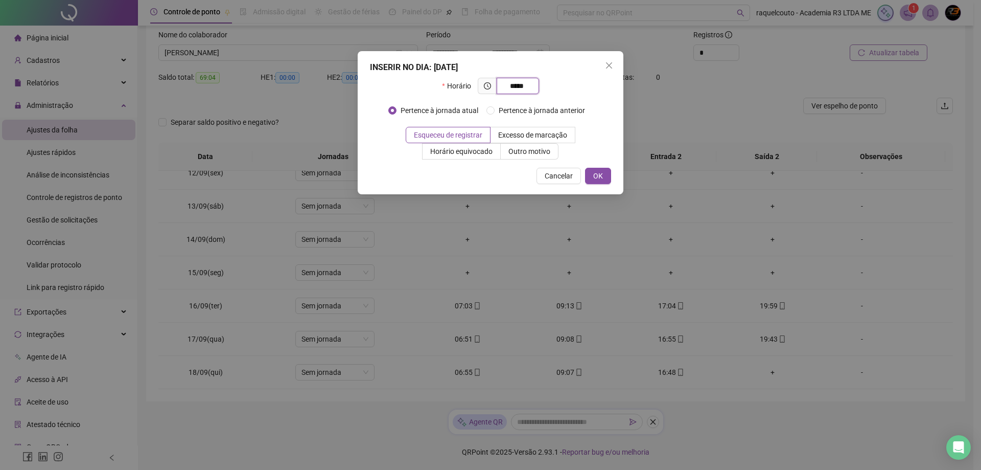
type input "*****"
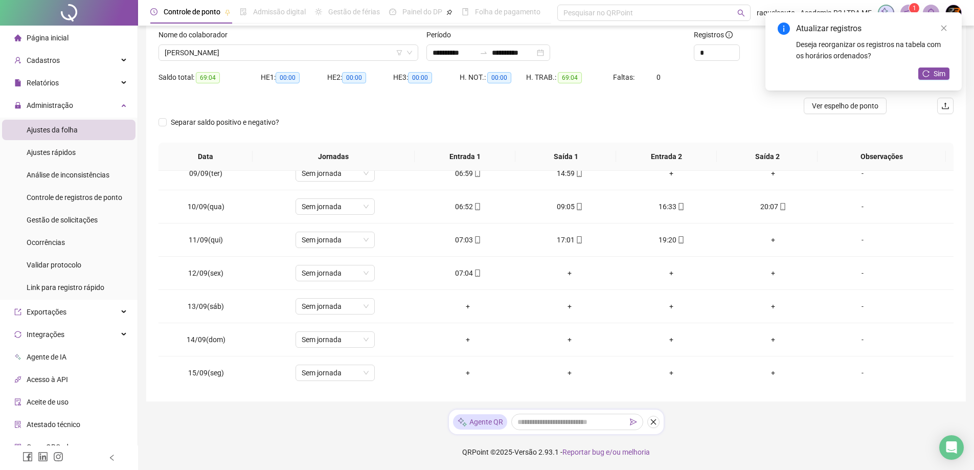
scroll to position [278, 0]
click at [565, 271] on div "+" at bounding box center [569, 274] width 85 height 11
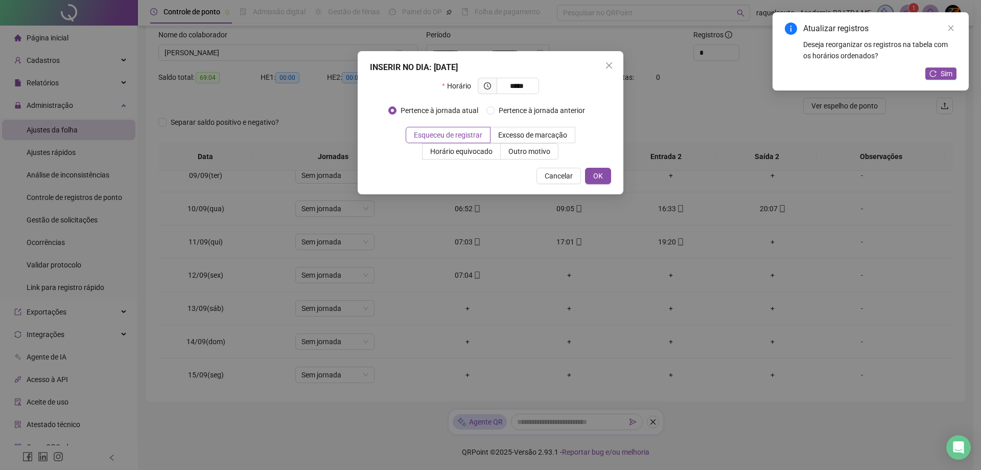
type input "*****"
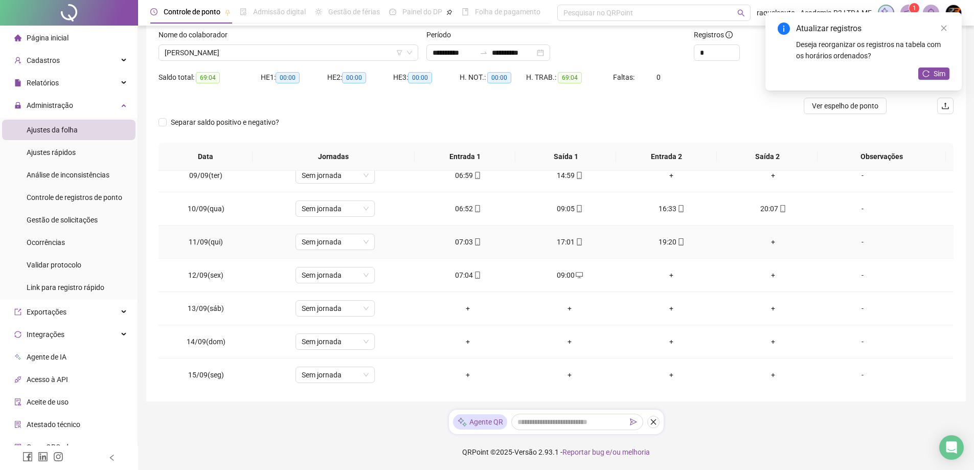
click at [762, 245] on div "+" at bounding box center [772, 241] width 85 height 11
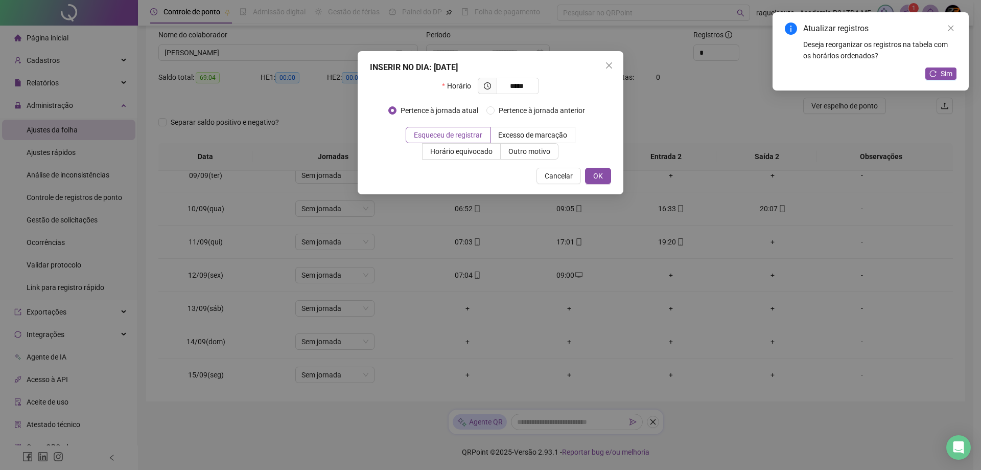
type input "*****"
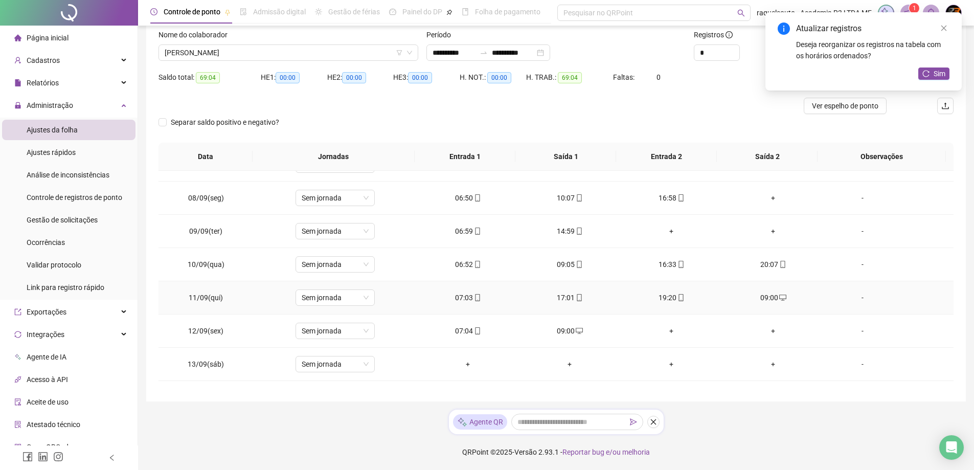
scroll to position [124, 0]
click at [938, 71] on span "Sim" at bounding box center [939, 73] width 12 height 11
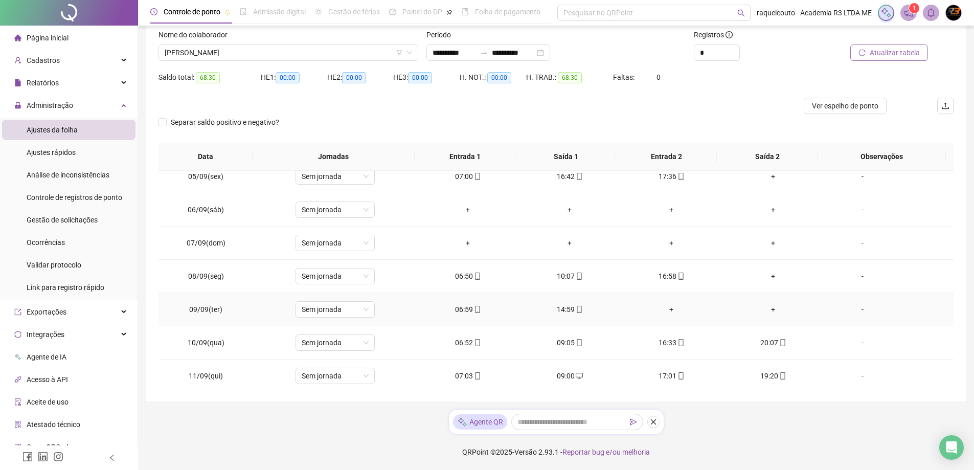
scroll to position [226, 0]
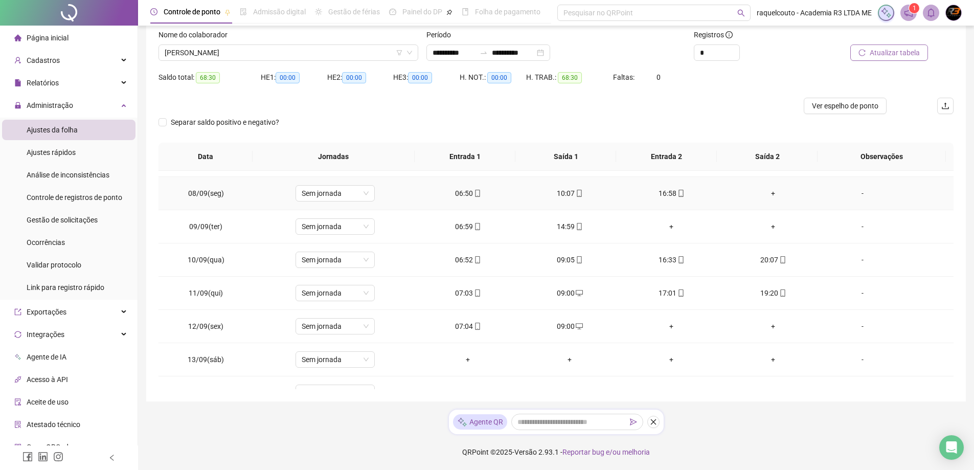
click at [769, 197] on div "+" at bounding box center [772, 193] width 85 height 11
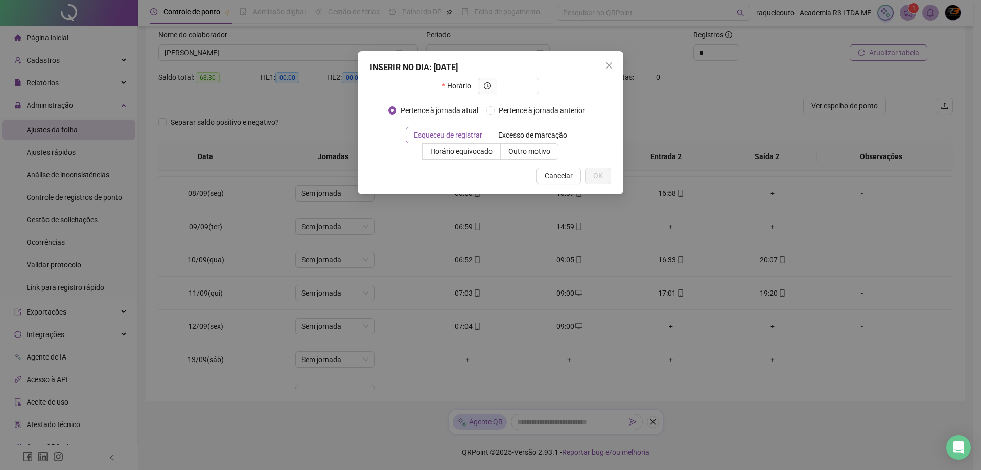
click at [767, 197] on div "INSERIR NO DIA : [DATE] Horário Pertence à jornada atual Pertence à jornada ant…" at bounding box center [490, 235] width 981 height 470
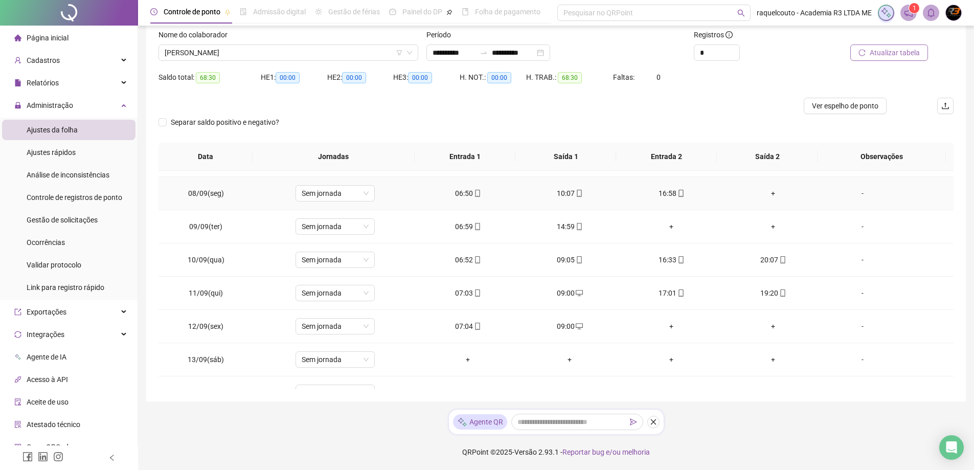
click at [765, 193] on div "+" at bounding box center [772, 193] width 85 height 11
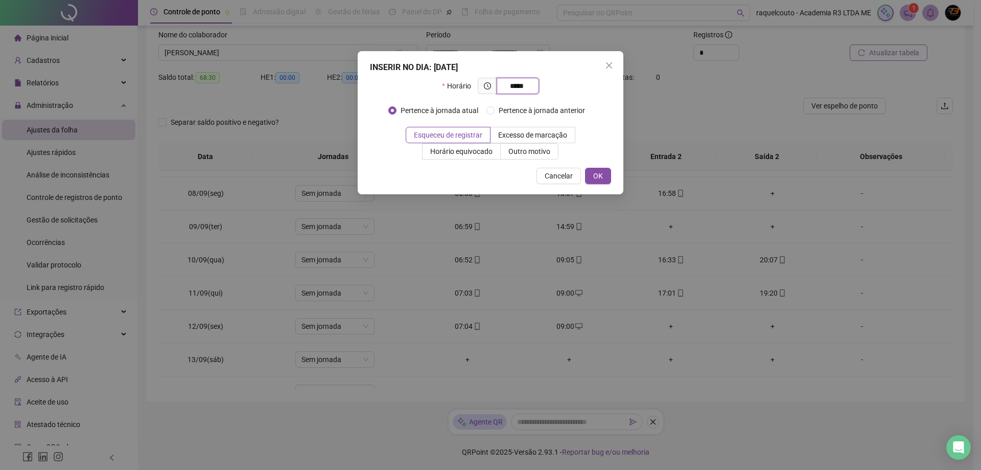
type input "*****"
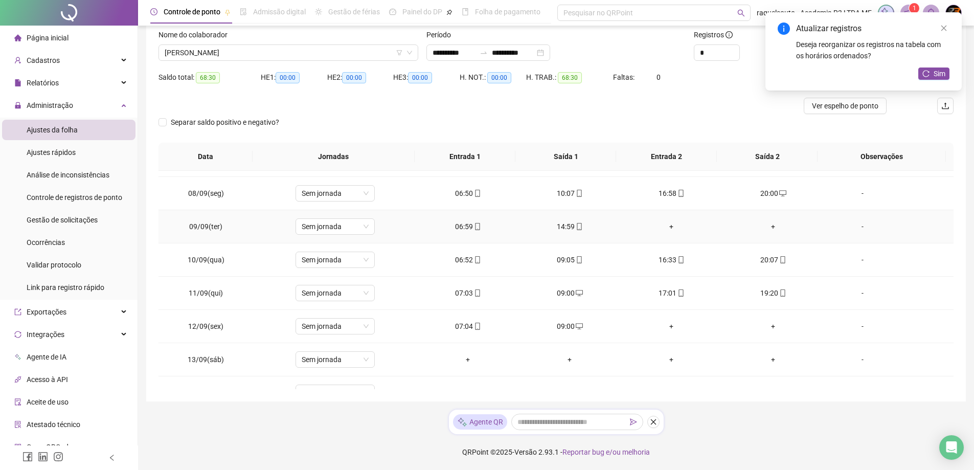
click at [663, 224] on div "+" at bounding box center [671, 226] width 85 height 11
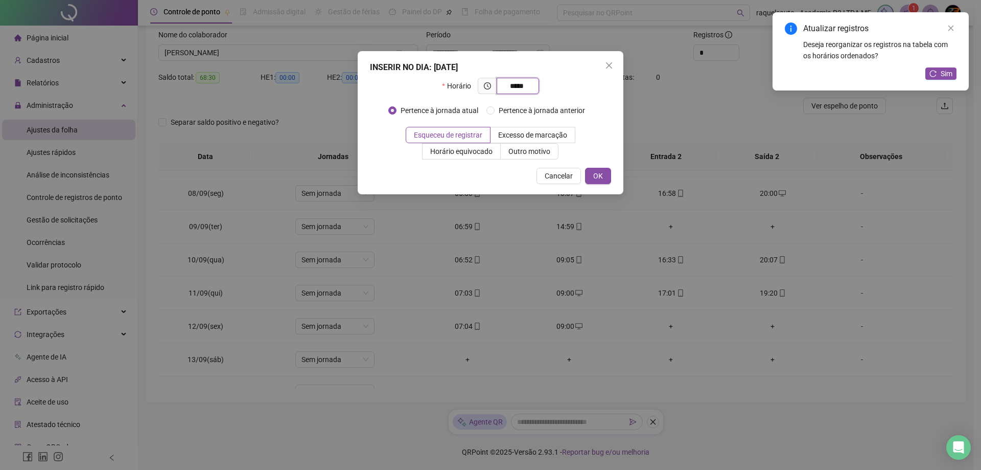
type input "*****"
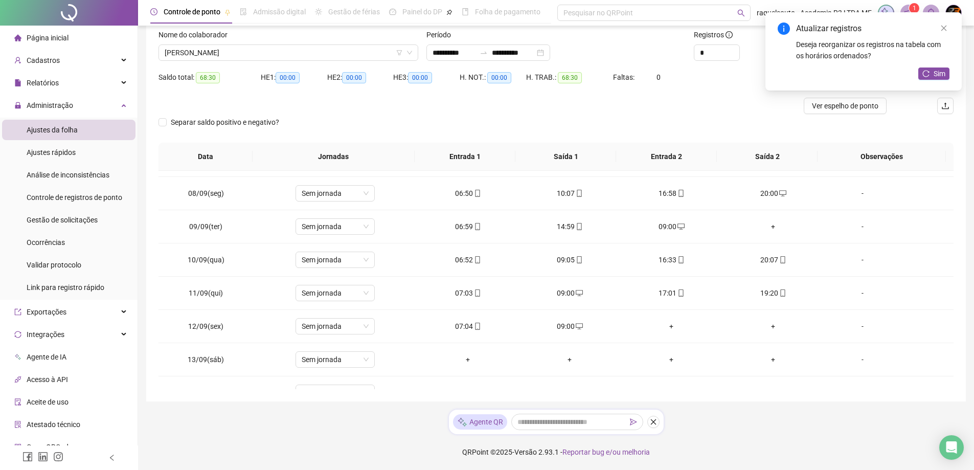
click at [932, 64] on div "Atualizar registros Deseja reorganizar os registros na tabela com os horários o…" at bounding box center [863, 51] width 196 height 78
click at [932, 65] on div "Atualizar registros Deseja reorganizar os registros na tabela com os horários o…" at bounding box center [863, 51] width 196 height 78
click at [934, 70] on span "Sim" at bounding box center [939, 73] width 12 height 11
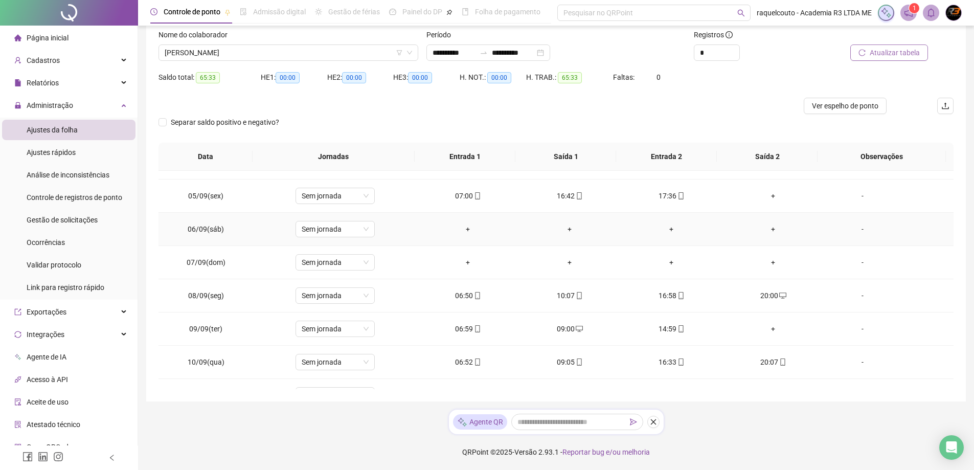
scroll to position [73, 0]
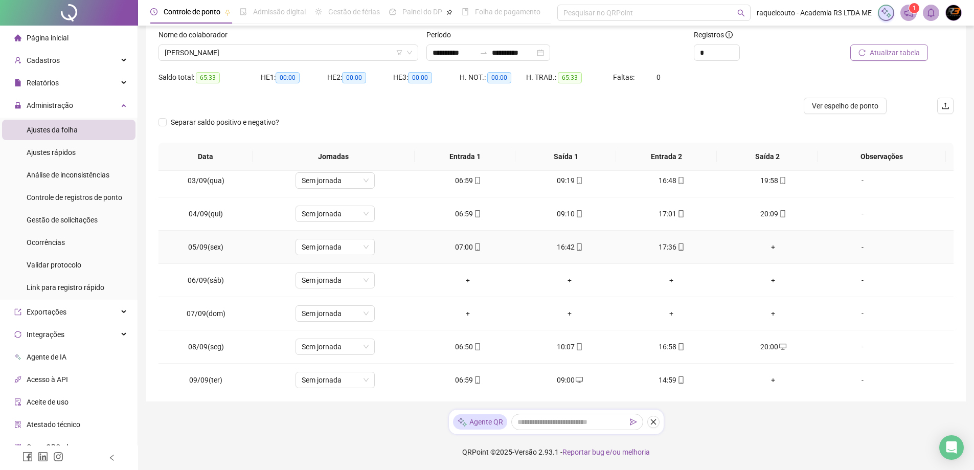
click at [763, 254] on td "+" at bounding box center [773, 247] width 102 height 33
click at [765, 252] on div "+" at bounding box center [772, 246] width 85 height 11
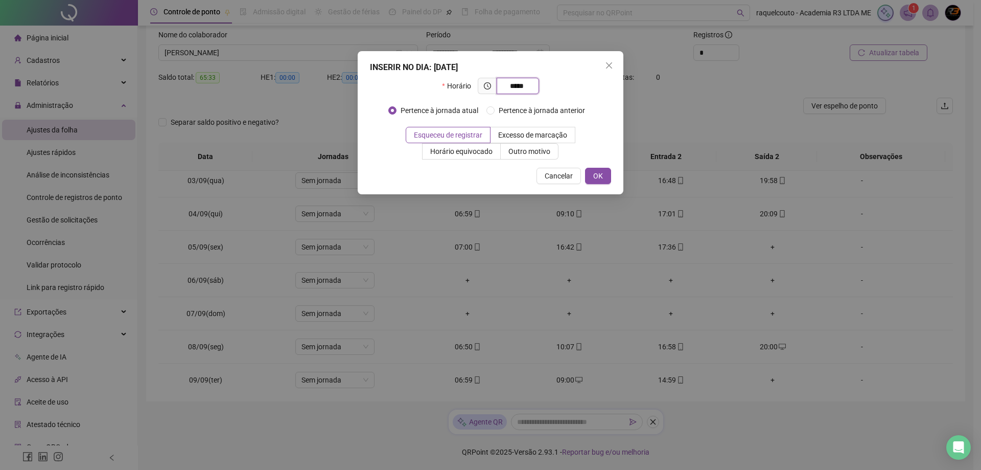
type input "*****"
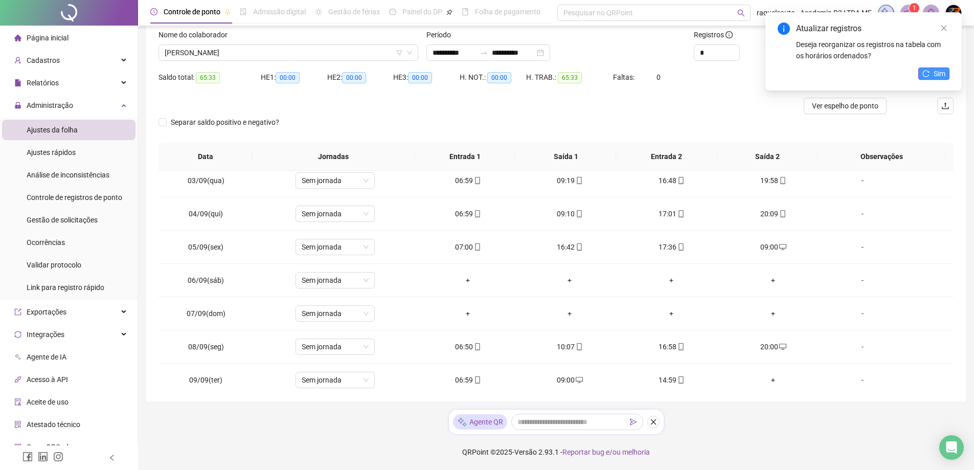
click at [929, 73] on icon "reload" at bounding box center [925, 73] width 7 height 7
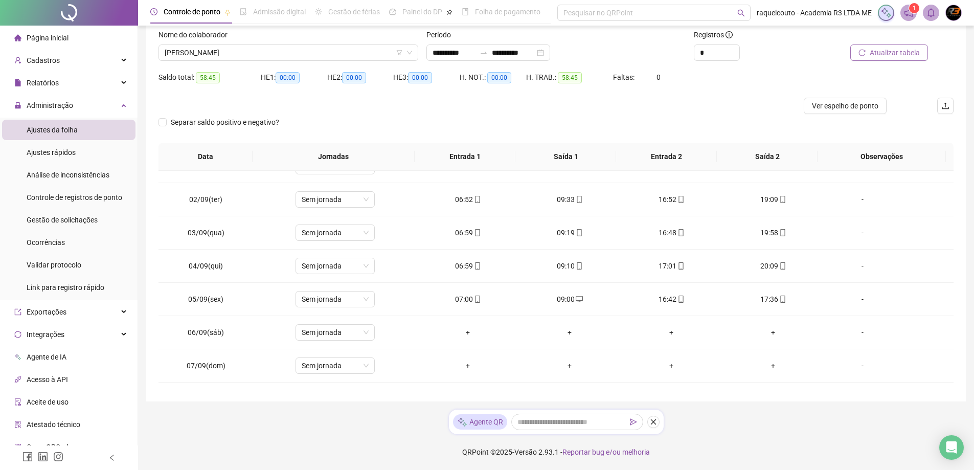
scroll to position [0, 0]
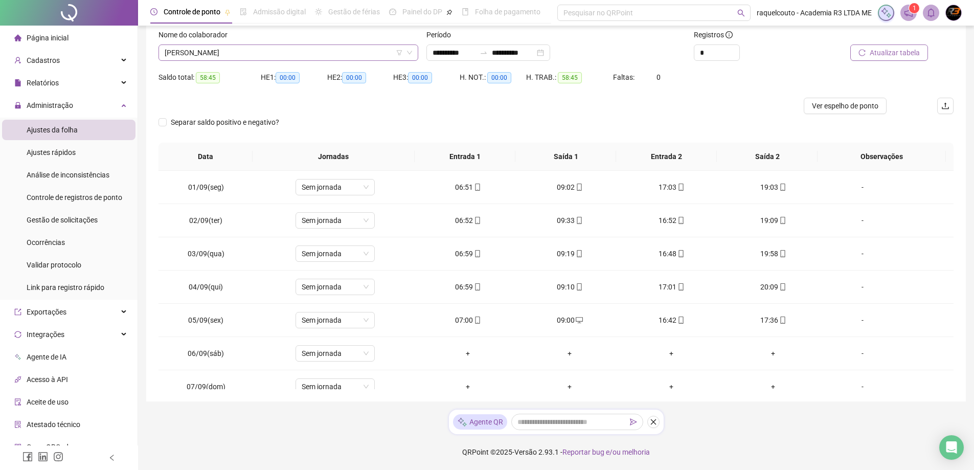
click at [362, 45] on span "[PERSON_NAME]" at bounding box center [288, 52] width 247 height 15
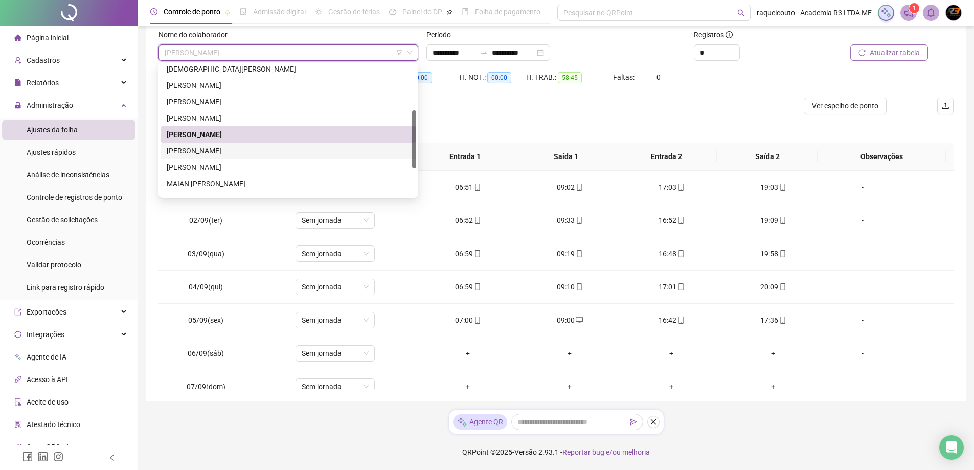
click at [358, 150] on div "[PERSON_NAME]" at bounding box center [288, 150] width 243 height 11
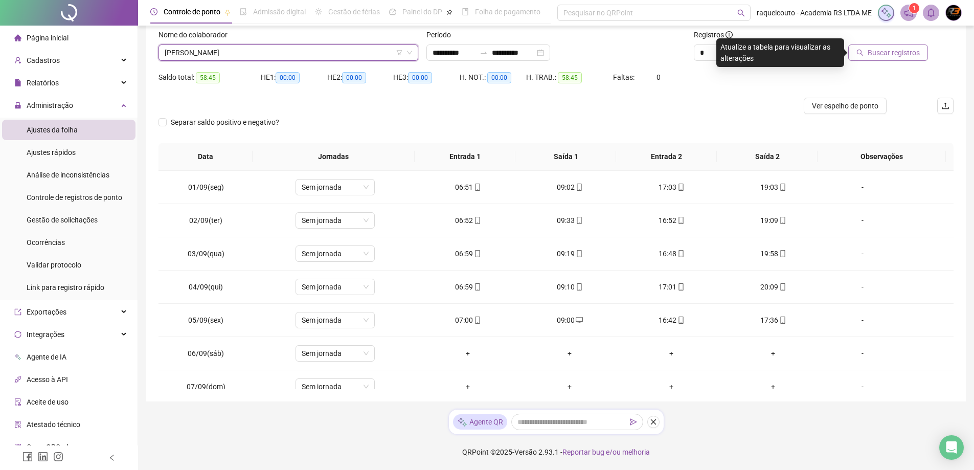
click at [846, 55] on div "Buscar registros" at bounding box center [878, 52] width 100 height 16
click at [852, 55] on button "Buscar registros" at bounding box center [888, 52] width 80 height 16
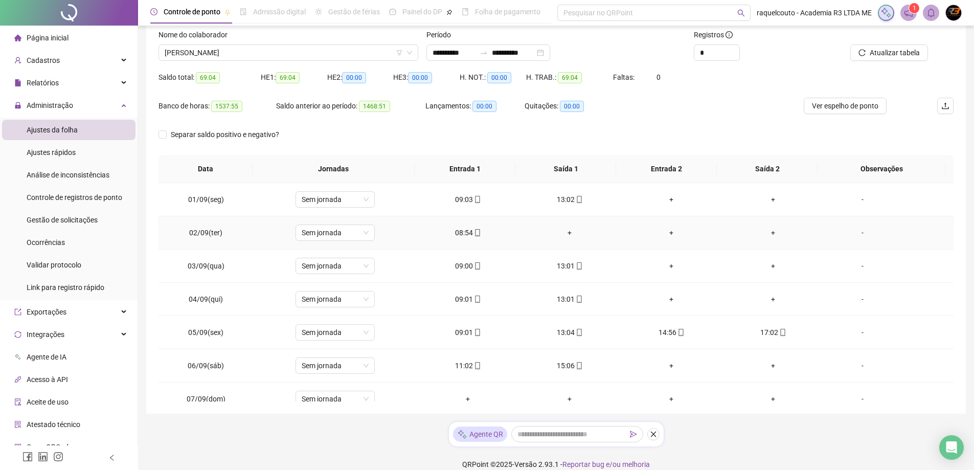
click at [560, 234] on div "+" at bounding box center [569, 232] width 85 height 11
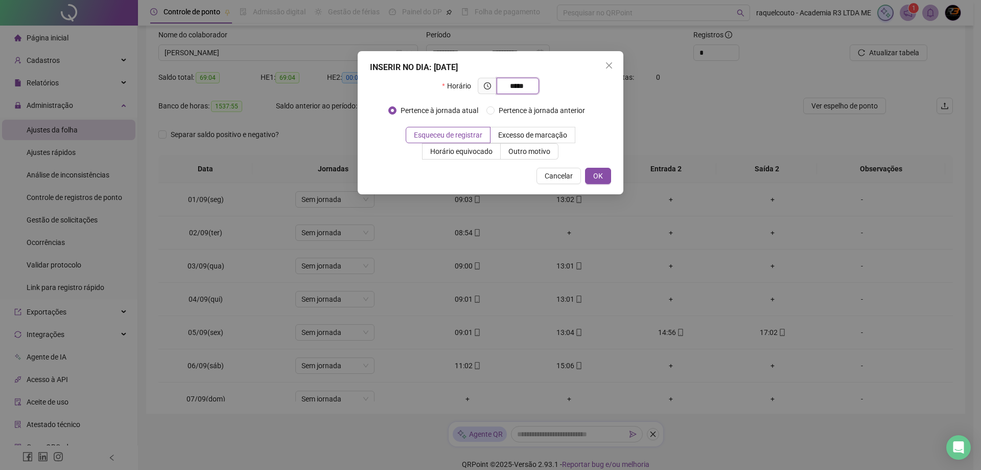
type input "*****"
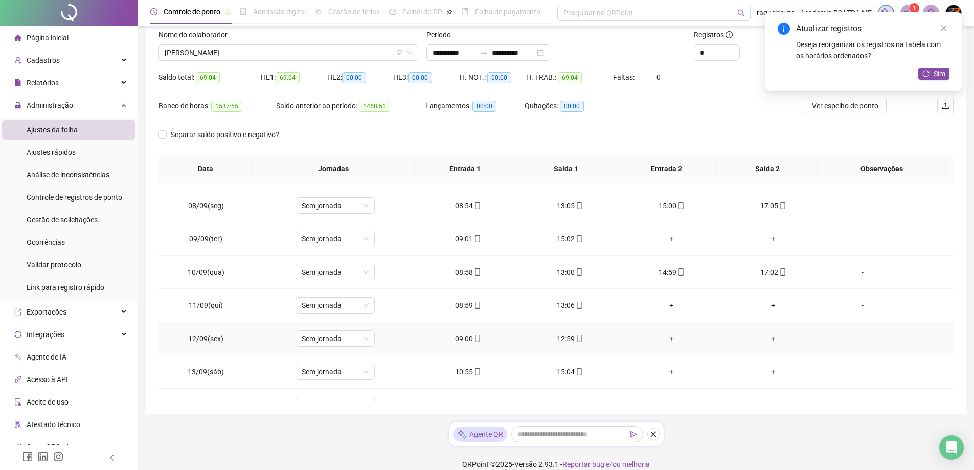
scroll to position [380, 0]
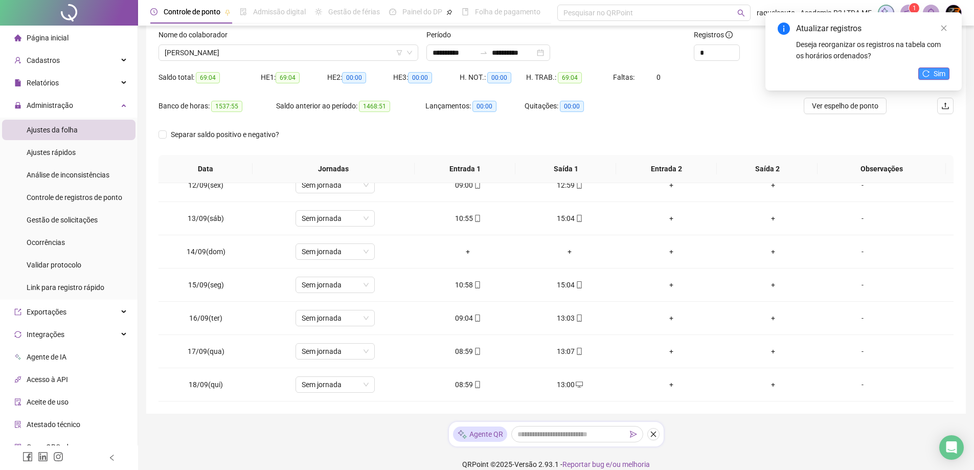
click at [938, 71] on span "Sim" at bounding box center [939, 73] width 12 height 11
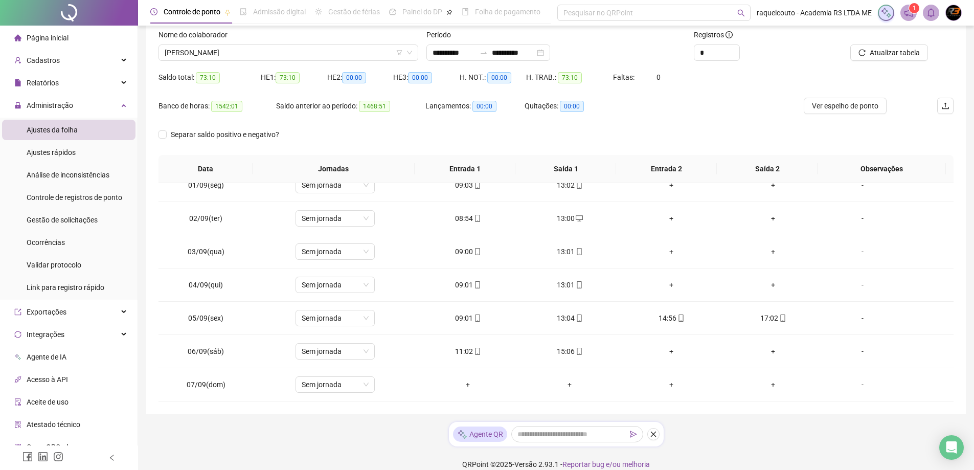
scroll to position [0, 0]
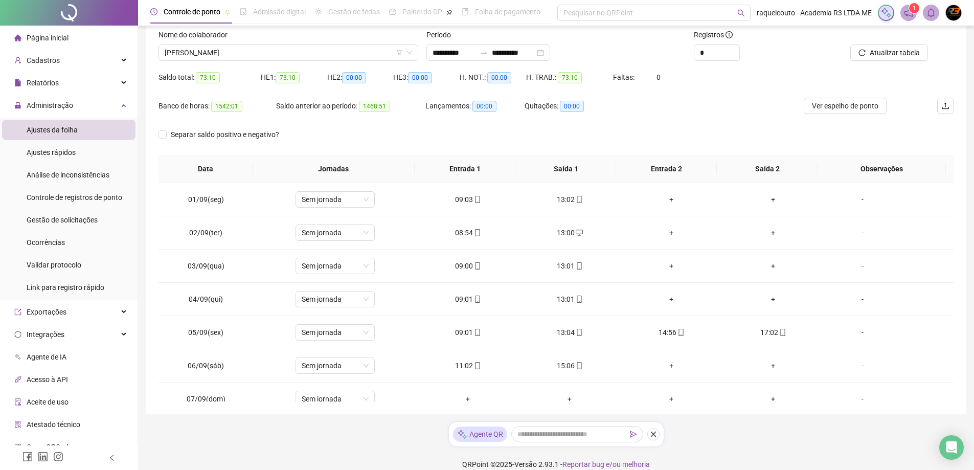
click at [400, 43] on div "Nome do colaborador" at bounding box center [288, 36] width 260 height 15
click at [400, 47] on span "[PERSON_NAME]" at bounding box center [288, 52] width 247 height 15
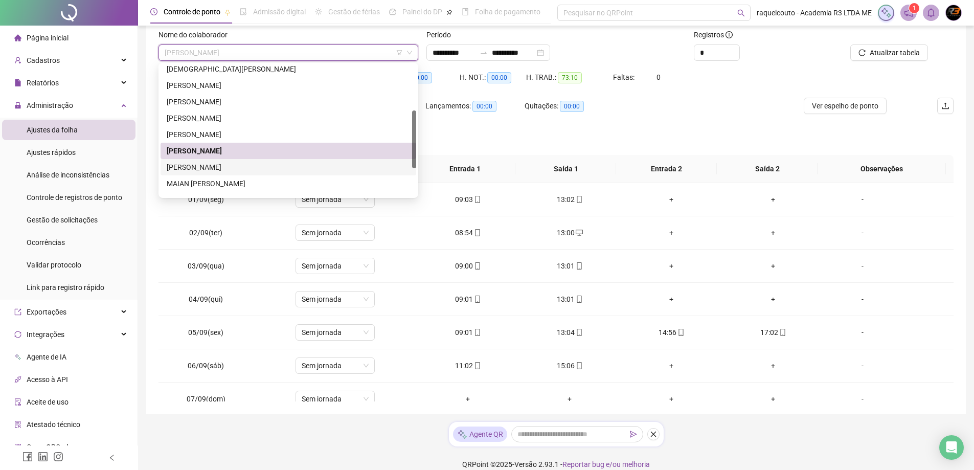
click at [293, 164] on div "[PERSON_NAME]" at bounding box center [288, 167] width 243 height 11
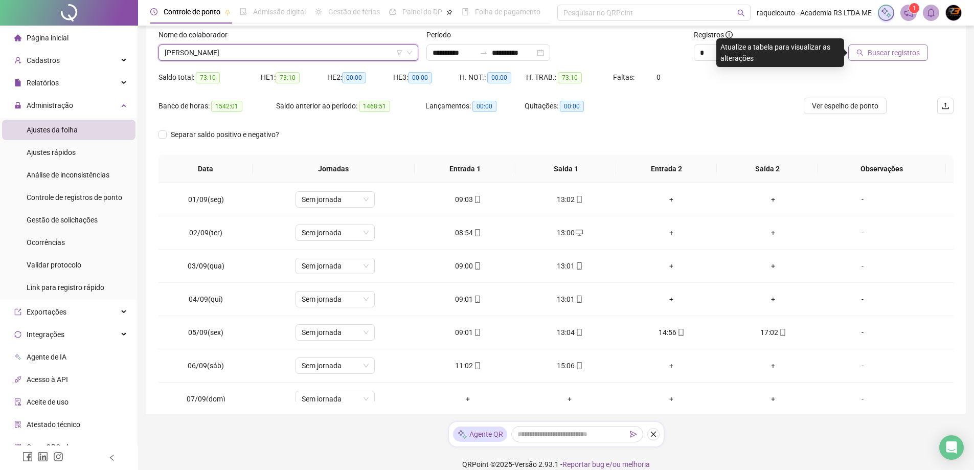
click at [858, 53] on button "Buscar registros" at bounding box center [888, 52] width 80 height 16
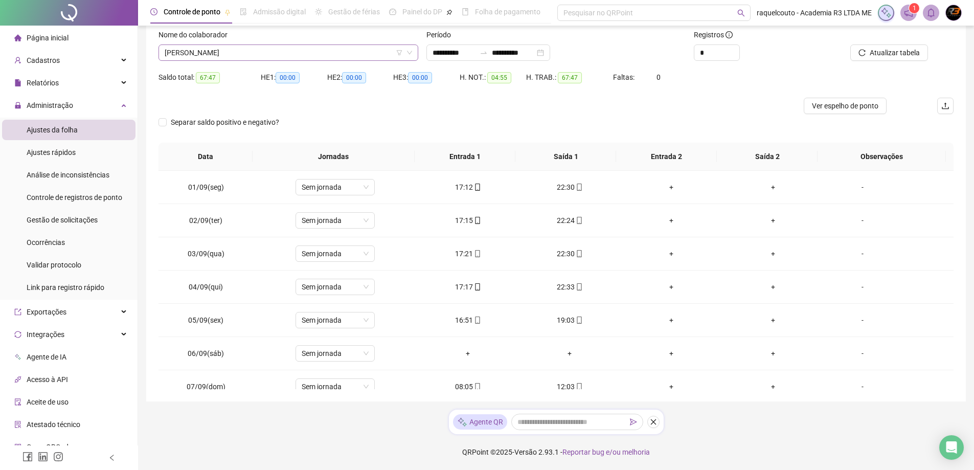
click at [369, 59] on span "[PERSON_NAME]" at bounding box center [288, 52] width 247 height 15
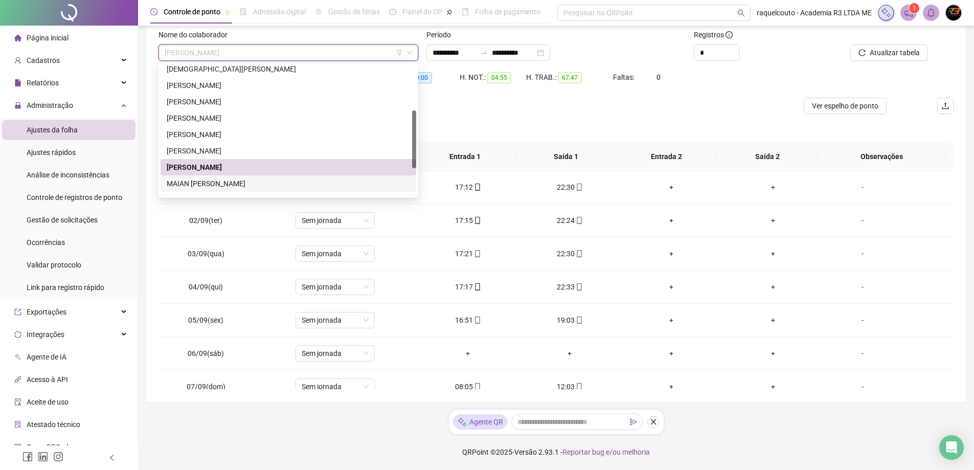
click at [343, 180] on div "MAIAN [PERSON_NAME]" at bounding box center [288, 183] width 243 height 11
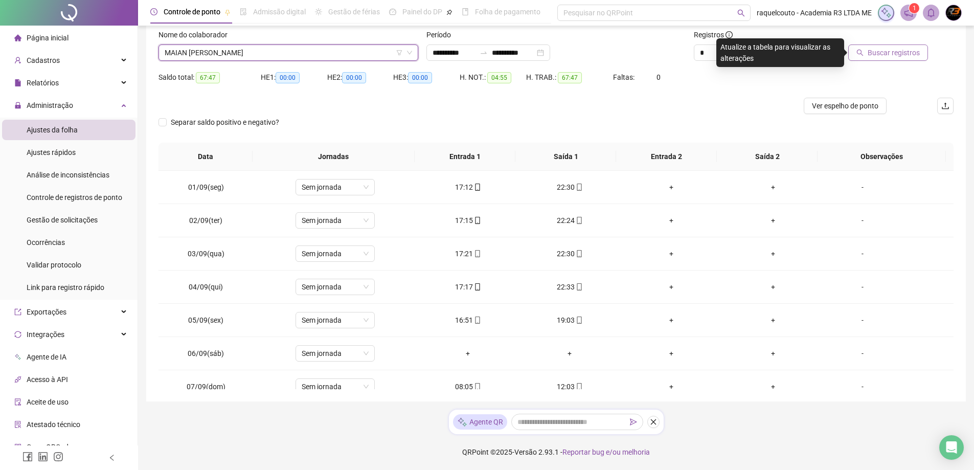
click at [864, 48] on button "Buscar registros" at bounding box center [888, 52] width 80 height 16
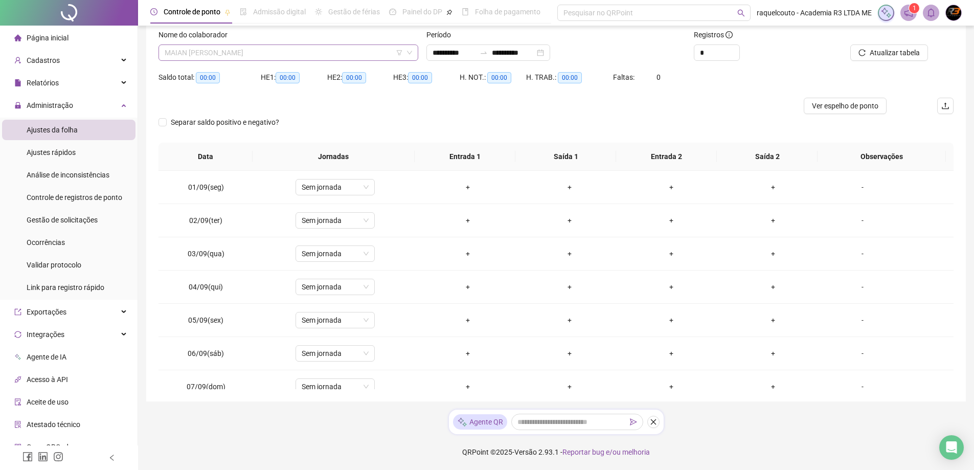
click at [347, 57] on span "MAIAN [PERSON_NAME]" at bounding box center [288, 52] width 247 height 15
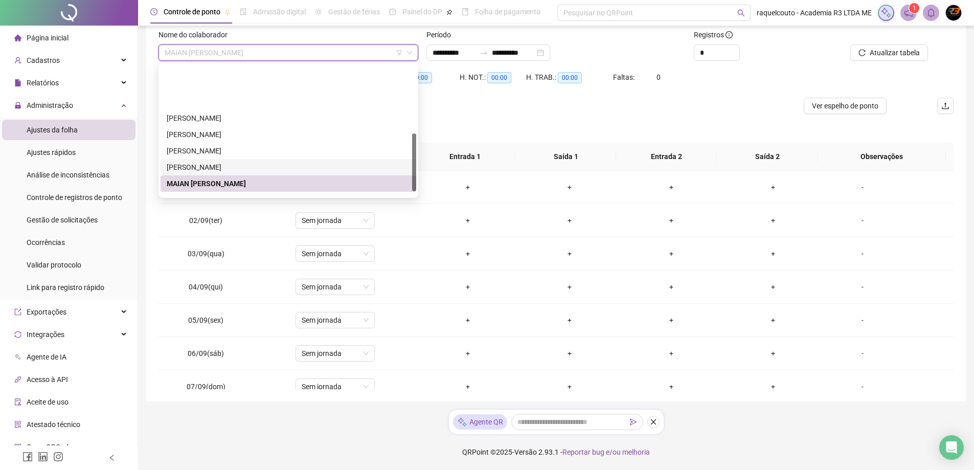
scroll to position [153, 0]
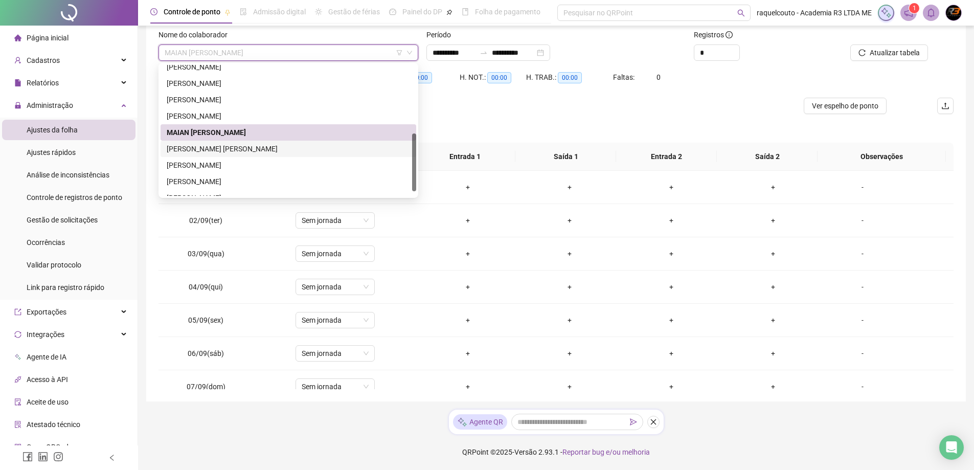
click at [295, 147] on div "[PERSON_NAME] [PERSON_NAME]" at bounding box center [288, 148] width 243 height 11
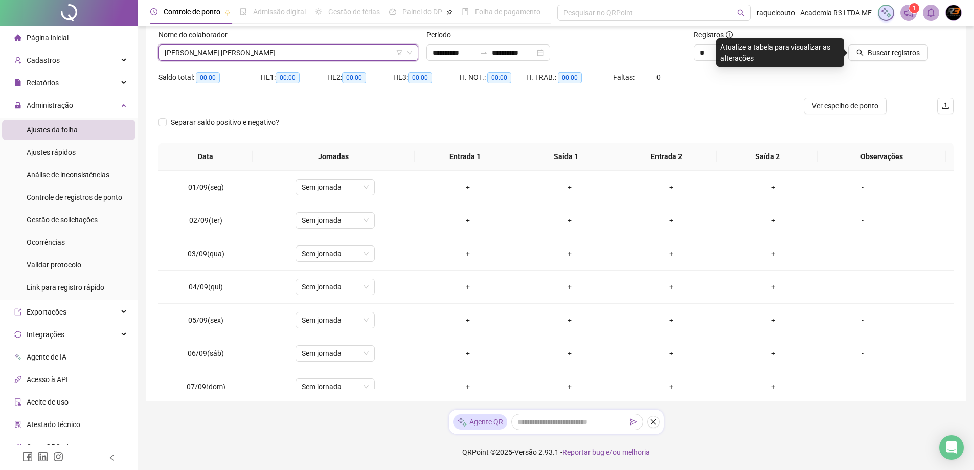
click at [296, 56] on span "[PERSON_NAME] [PERSON_NAME]" at bounding box center [288, 52] width 247 height 15
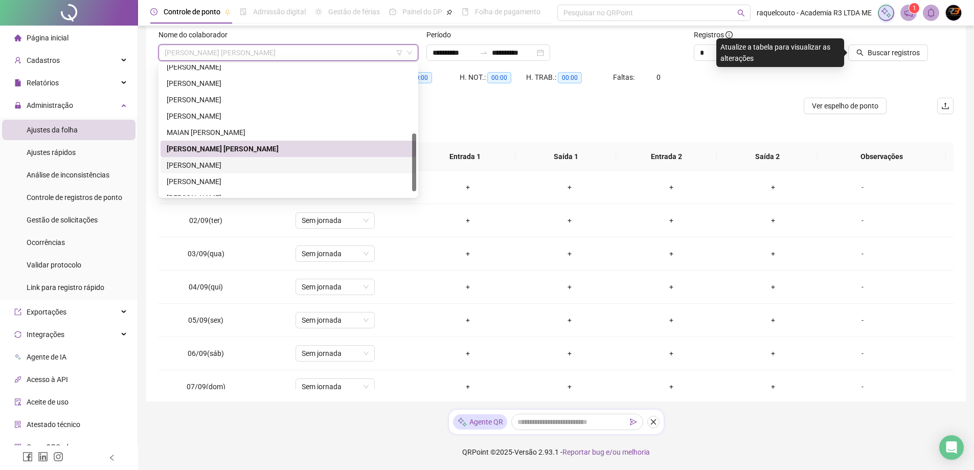
click at [263, 166] on div "[PERSON_NAME]" at bounding box center [288, 164] width 243 height 11
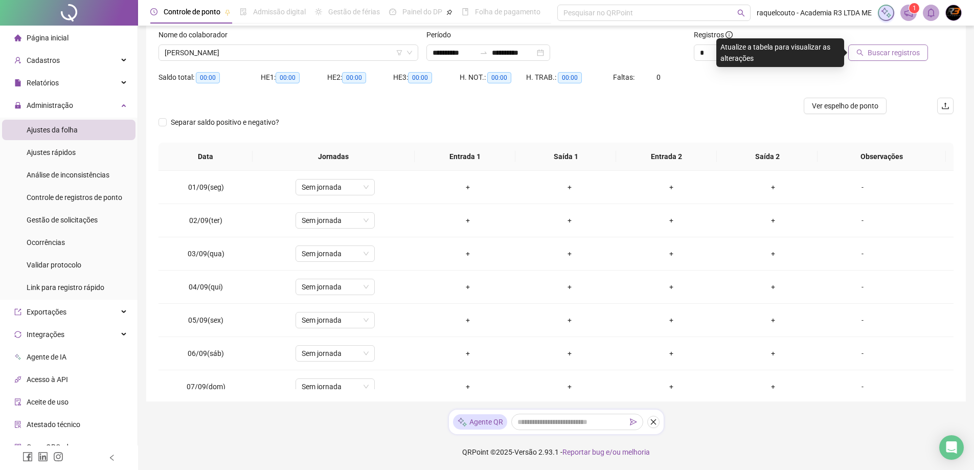
click at [850, 58] on button "Buscar registros" at bounding box center [888, 52] width 80 height 16
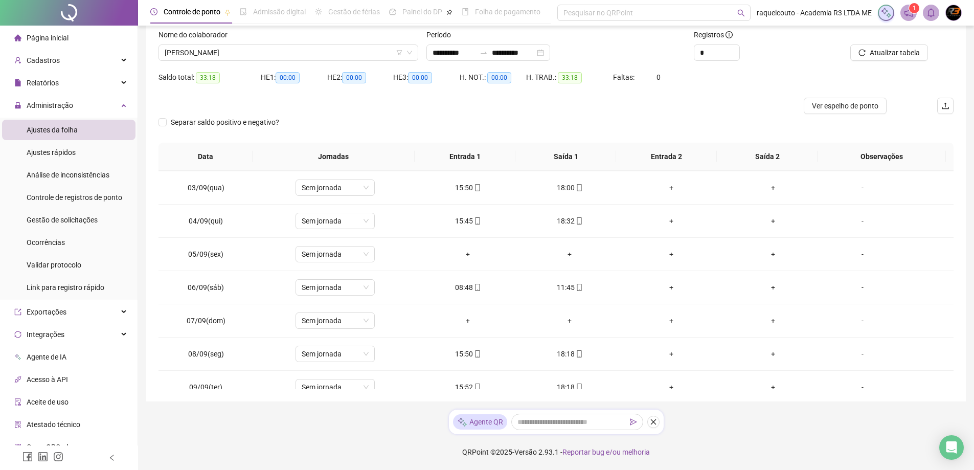
scroll to position [0, 0]
click at [365, 59] on span "[PERSON_NAME]" at bounding box center [288, 52] width 247 height 15
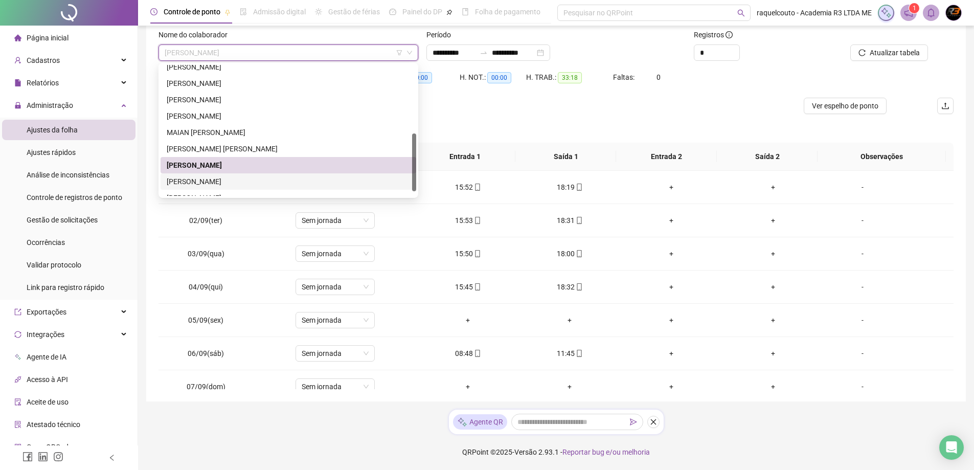
click at [337, 182] on div "[PERSON_NAME]" at bounding box center [288, 181] width 243 height 11
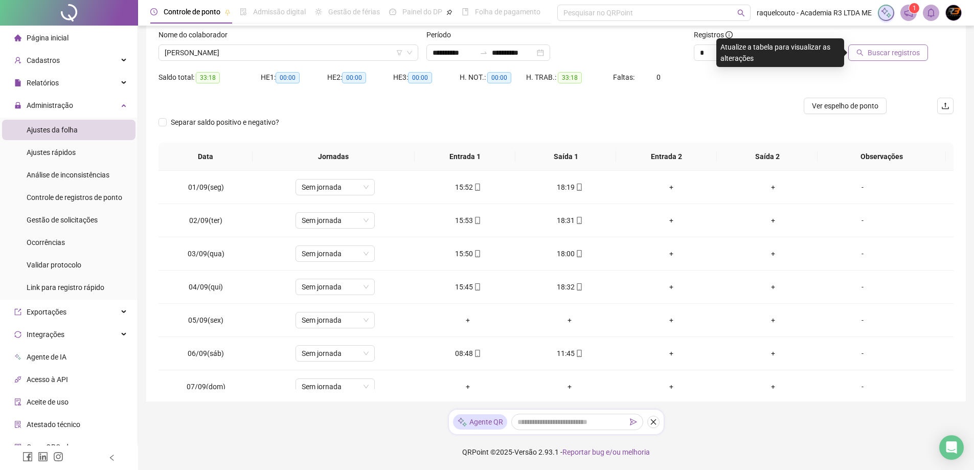
click at [874, 58] on span "Buscar registros" at bounding box center [893, 52] width 52 height 11
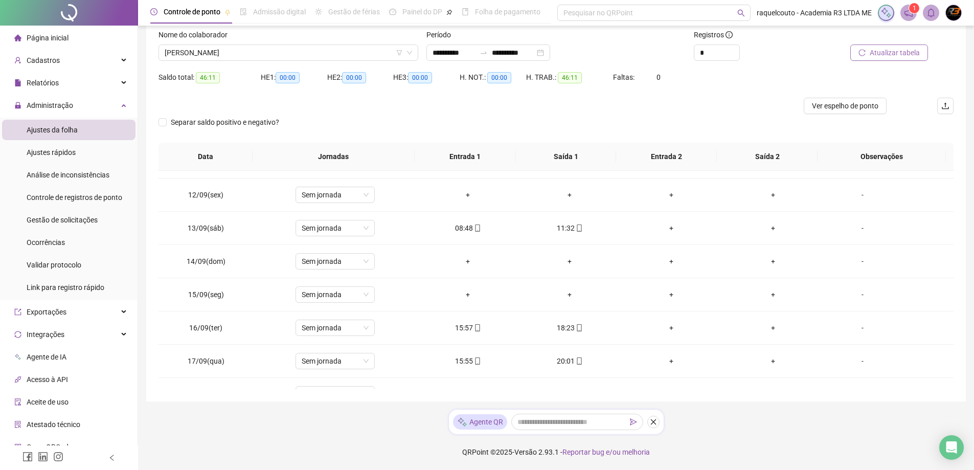
scroll to position [380, 0]
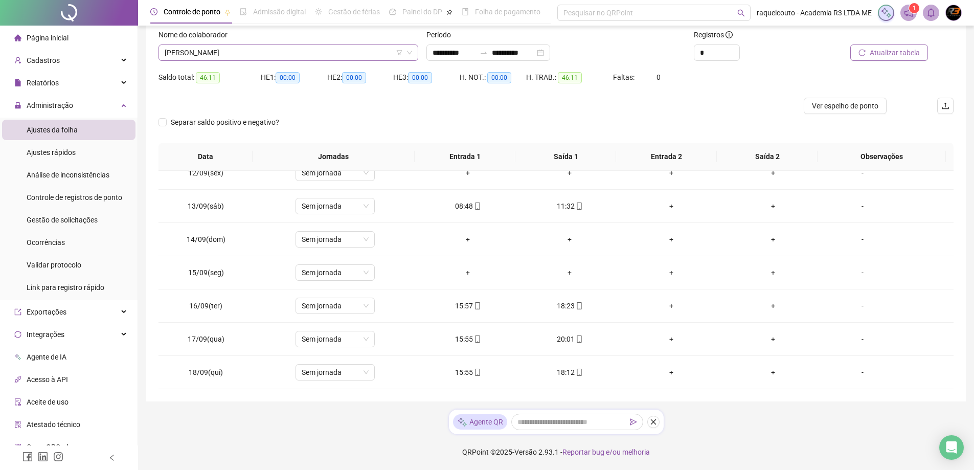
click at [358, 56] on span "[PERSON_NAME]" at bounding box center [288, 52] width 247 height 15
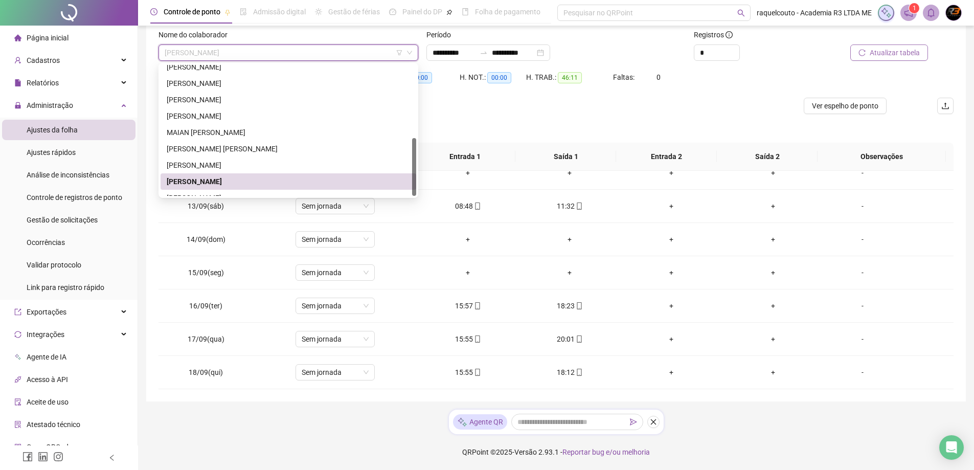
scroll to position [164, 0]
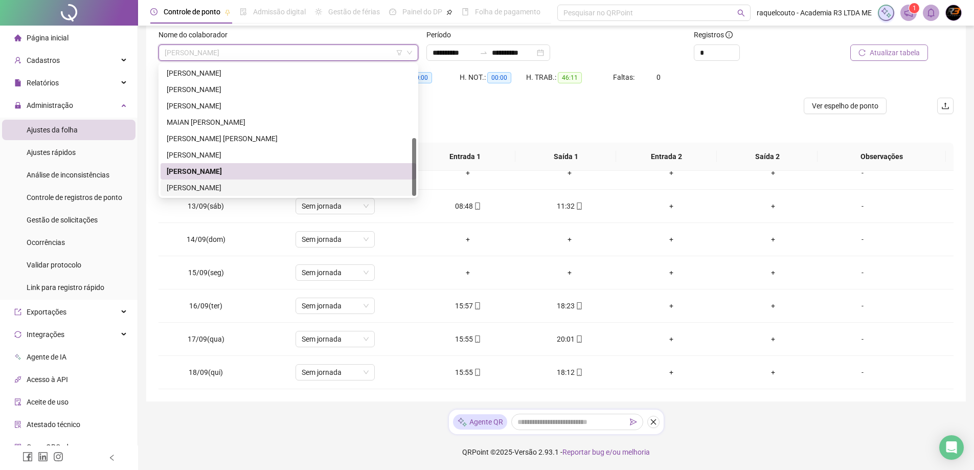
click at [331, 191] on div "[PERSON_NAME]" at bounding box center [288, 187] width 243 height 11
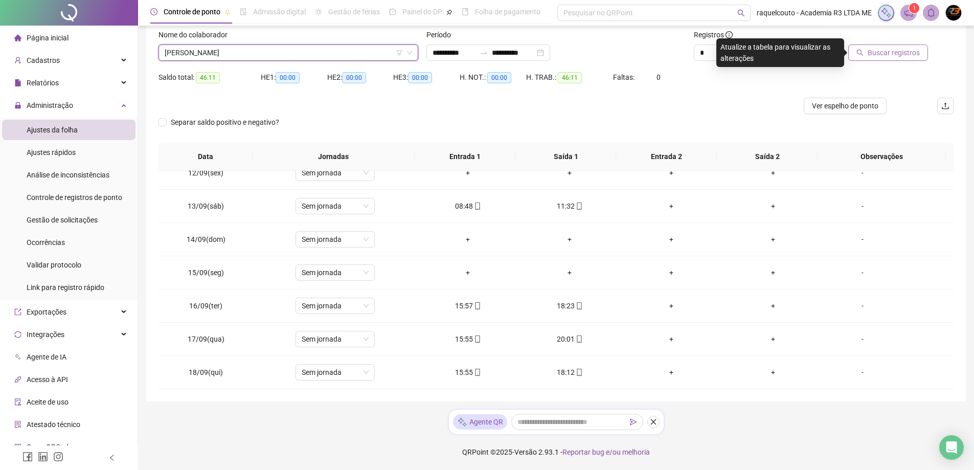
click at [856, 56] on button "Buscar registros" at bounding box center [888, 52] width 80 height 16
